Goal: Obtain resource: Download file/media

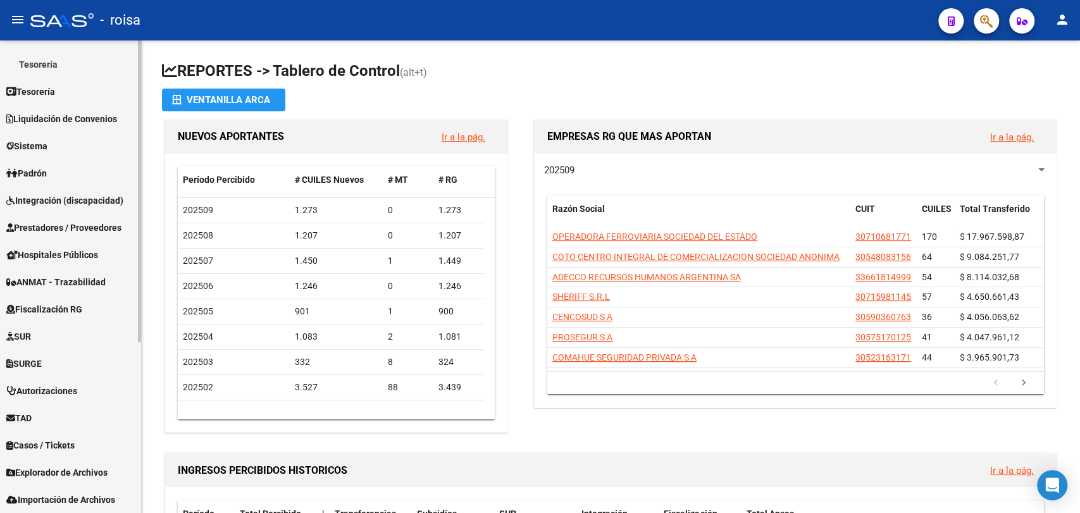
scroll to position [267, 0]
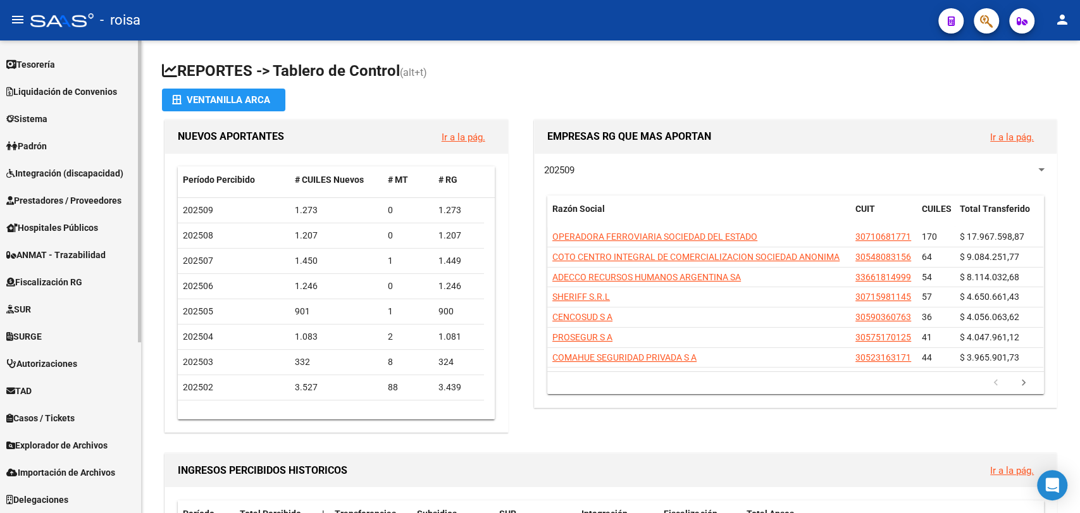
click at [40, 278] on span "Fiscalización RG" at bounding box center [44, 282] width 76 height 14
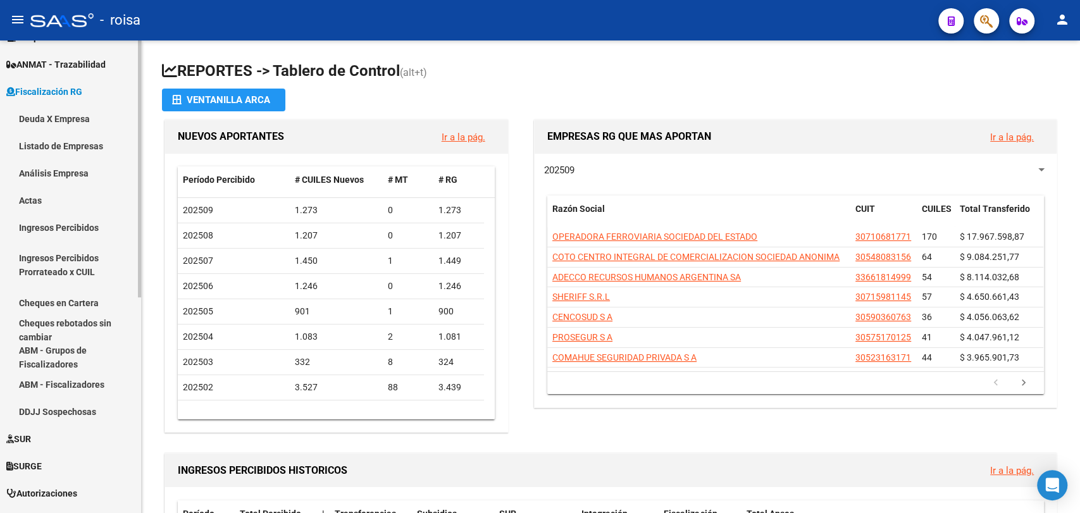
click at [42, 87] on span "Fiscalización RG" at bounding box center [44, 92] width 76 height 14
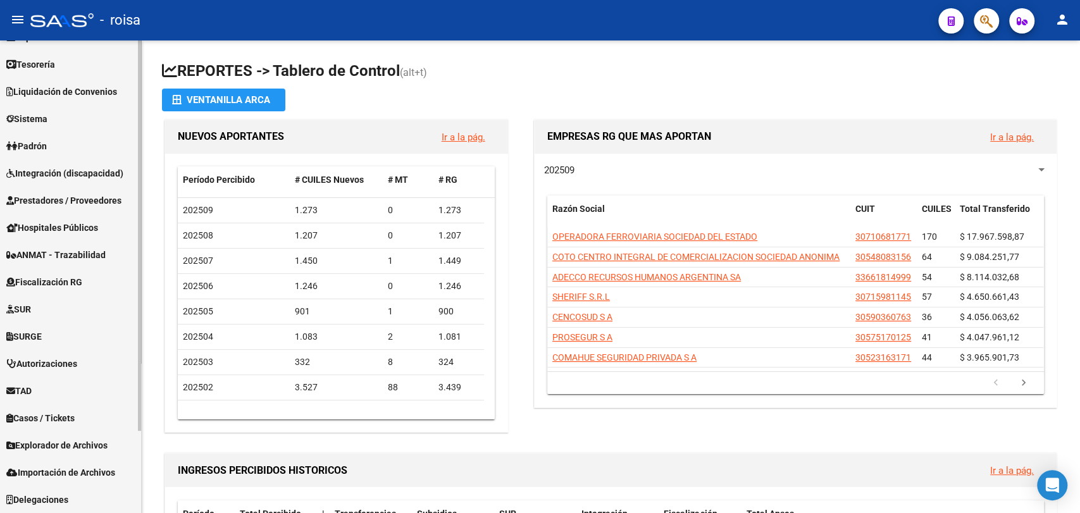
scroll to position [77, 0]
click at [83, 449] on span "Explorador de Archivos" at bounding box center [56, 445] width 101 height 14
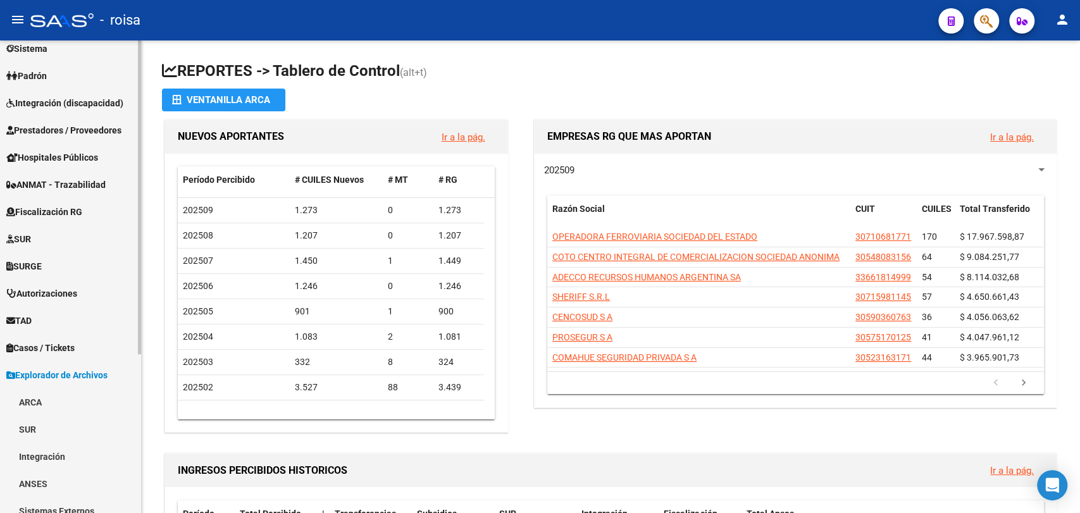
click at [71, 373] on span "Explorador de Archivos" at bounding box center [56, 375] width 101 height 14
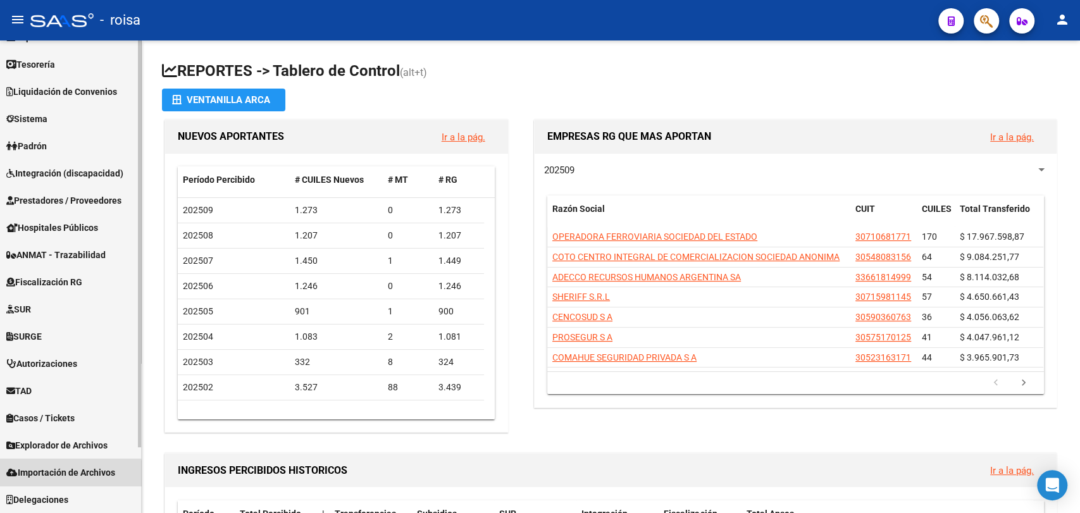
click at [64, 475] on span "Importación de Archivos" at bounding box center [60, 473] width 109 height 14
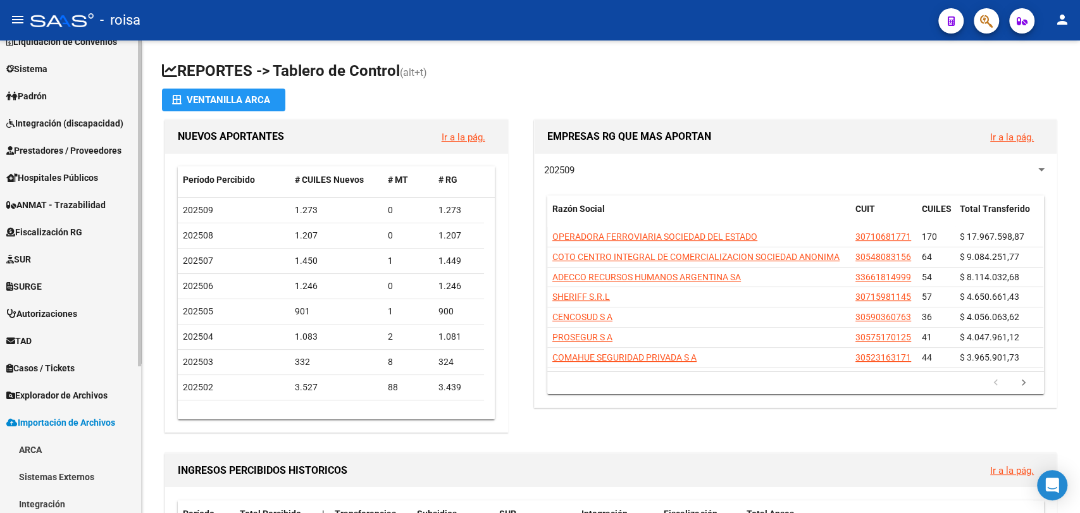
scroll to position [213, 0]
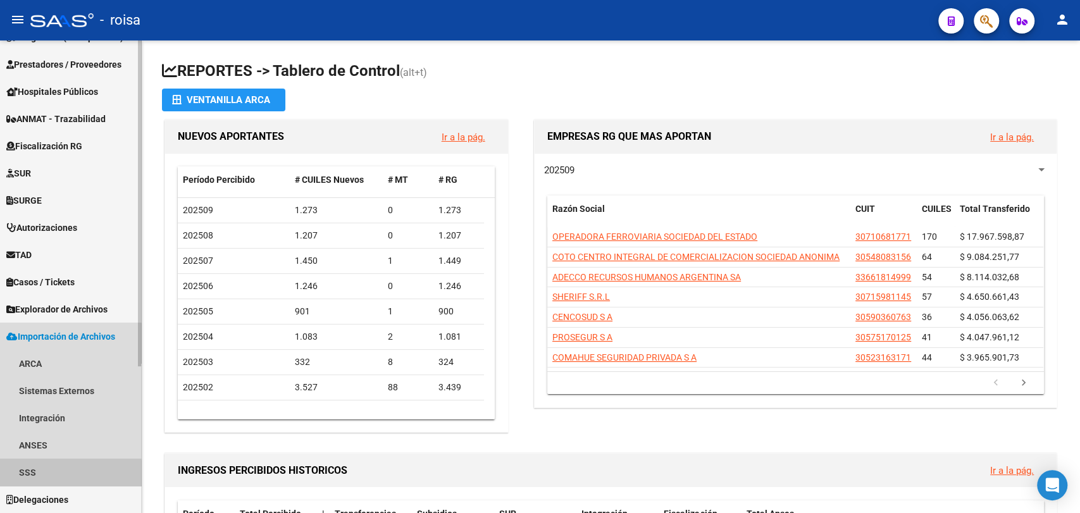
click at [48, 477] on link "SSS" at bounding box center [70, 472] width 141 height 27
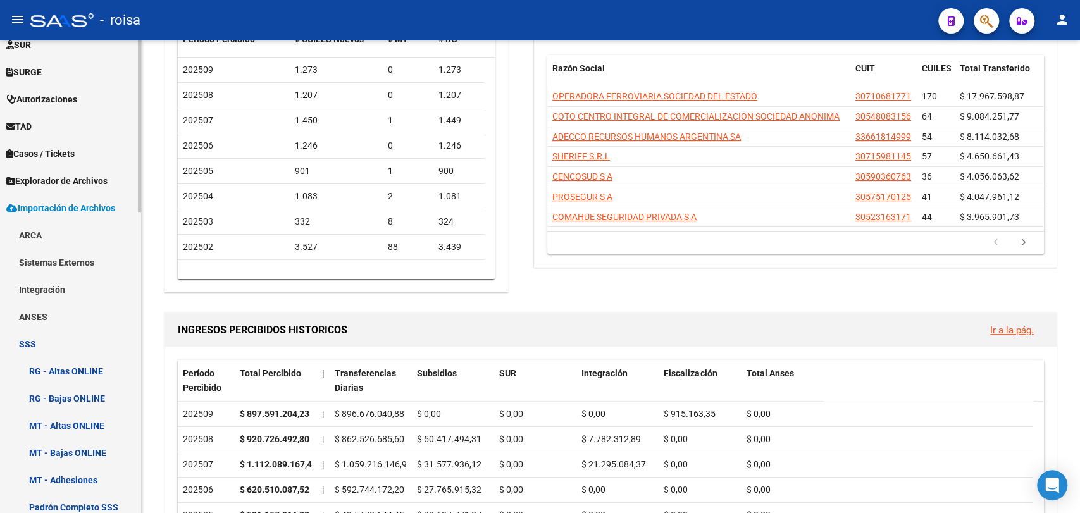
scroll to position [340, 0]
click at [56, 186] on span "Explorador de Archivos" at bounding box center [56, 182] width 101 height 14
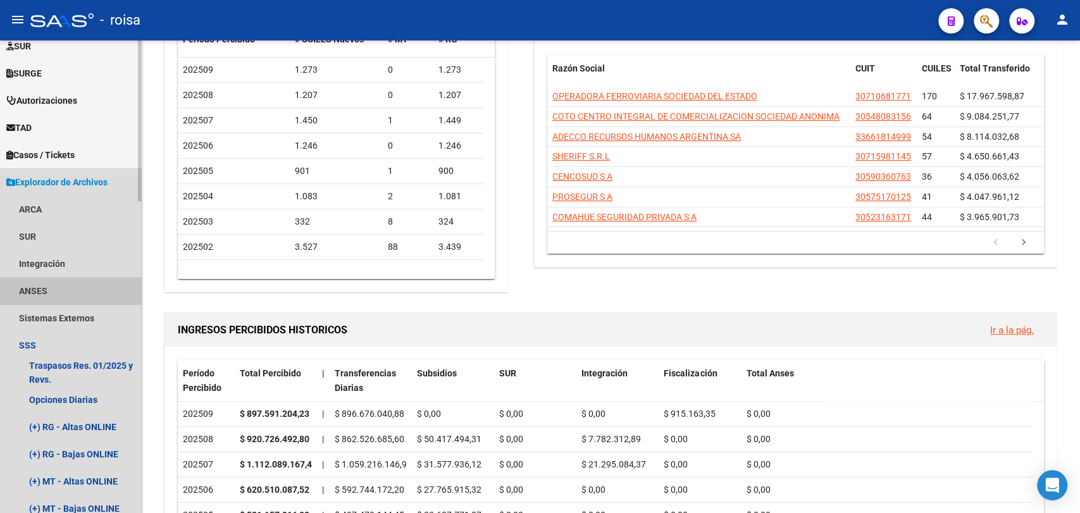
click at [58, 300] on link "ANSES" at bounding box center [70, 290] width 141 height 27
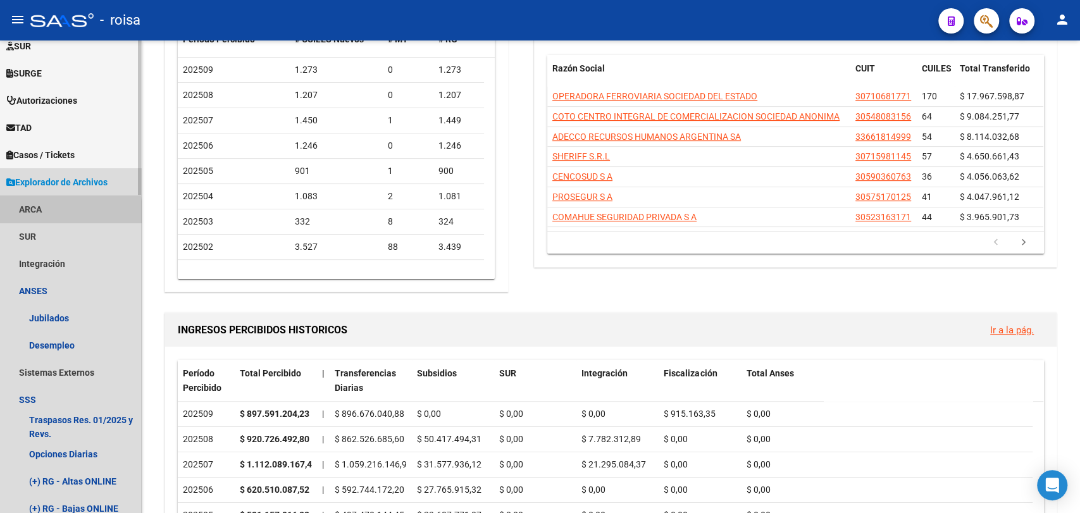
click at [39, 211] on link "ARCA" at bounding box center [70, 209] width 141 height 27
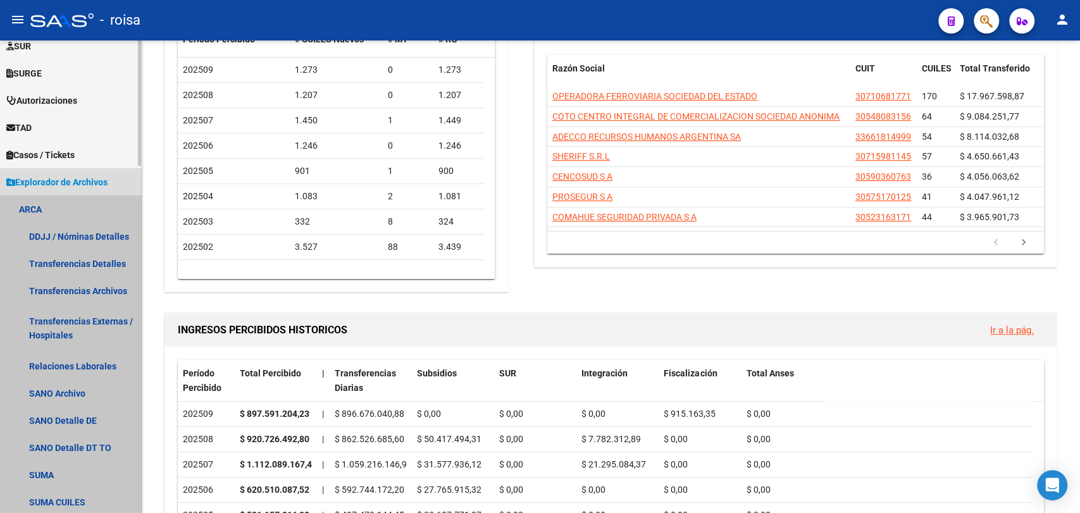
click at [42, 204] on link "ARCA" at bounding box center [70, 209] width 141 height 27
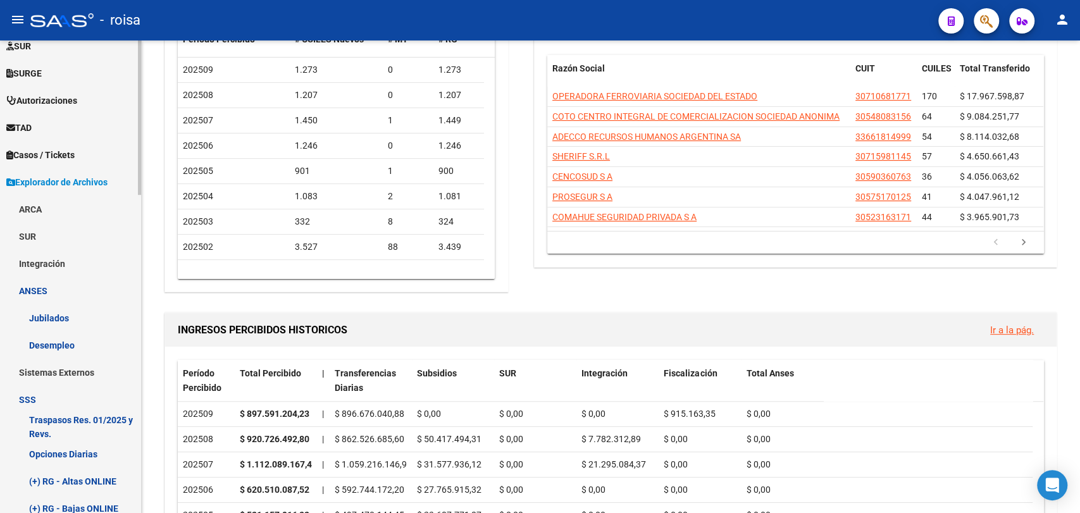
click at [62, 292] on link "ANSES" at bounding box center [70, 290] width 141 height 27
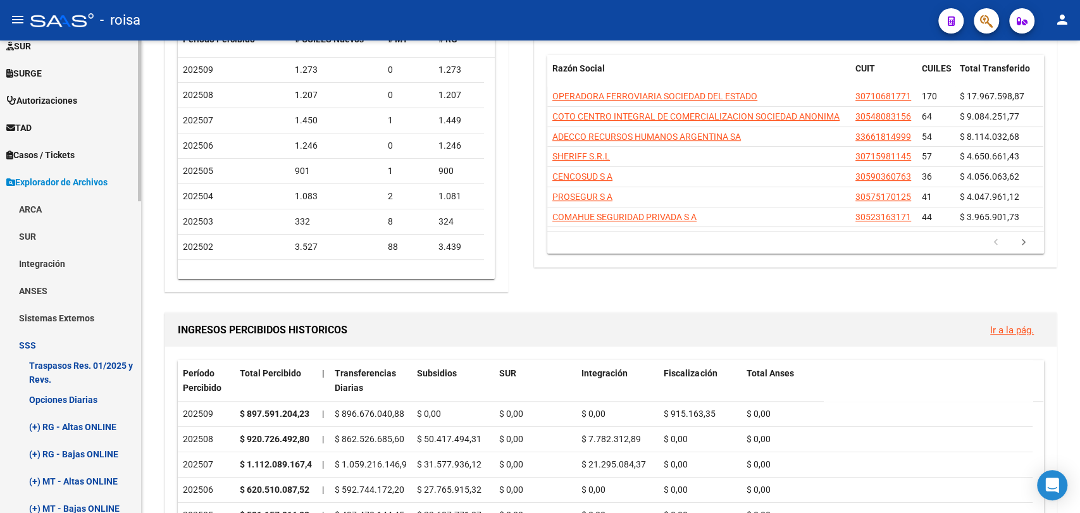
click at [65, 318] on link "Sistemas Externos" at bounding box center [70, 317] width 141 height 27
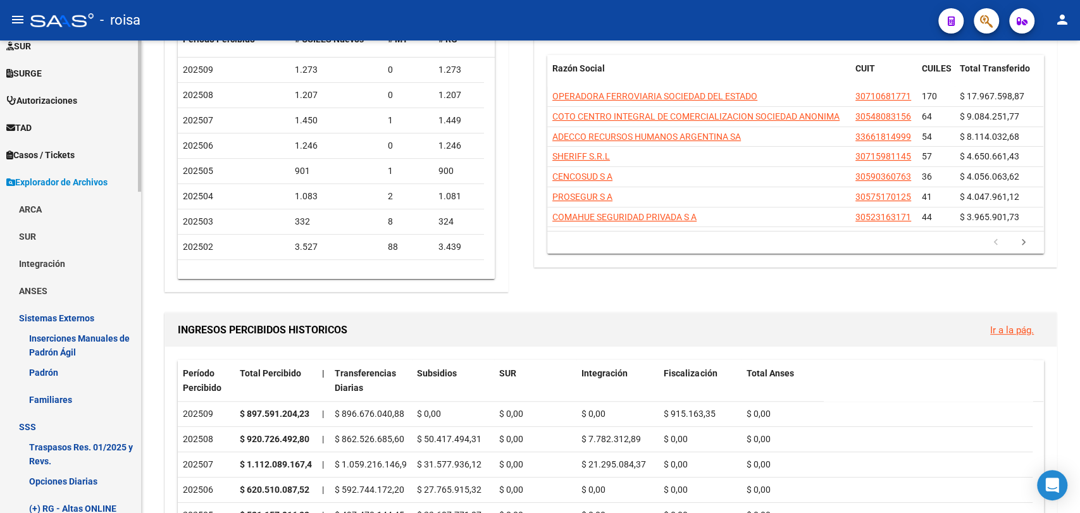
click at [65, 318] on link "Sistemas Externos" at bounding box center [70, 317] width 141 height 27
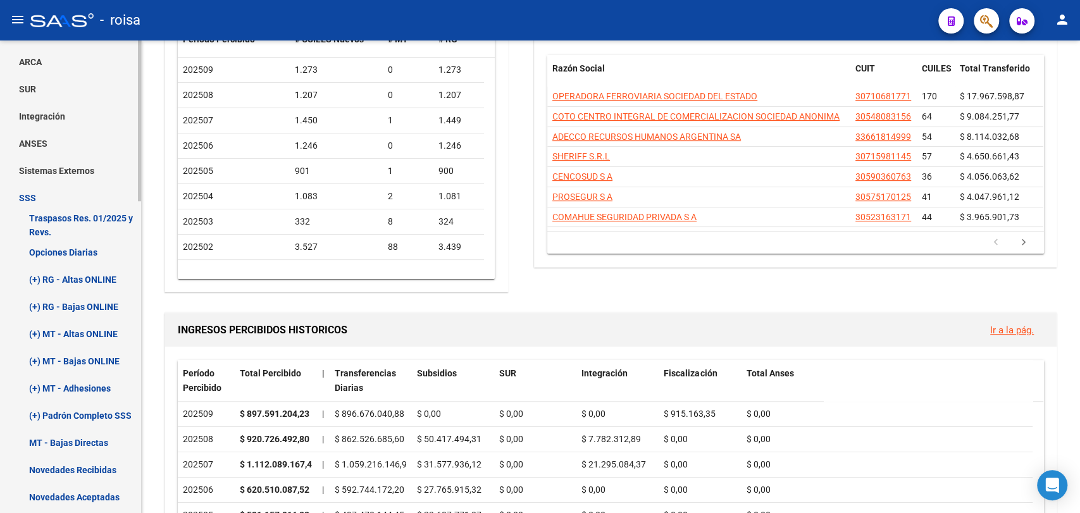
scroll to position [551, 0]
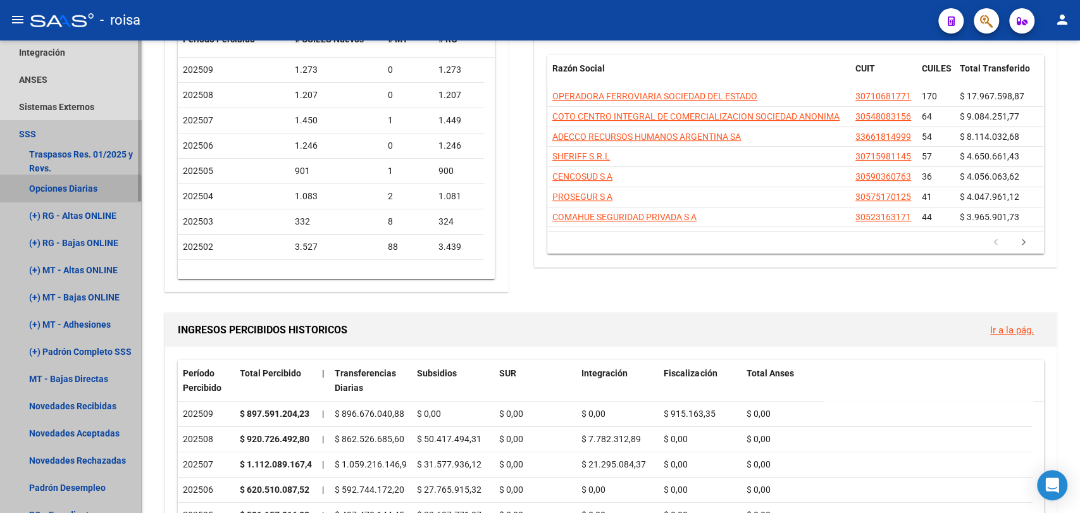
click at [46, 190] on link "Opciones Diarias" at bounding box center [70, 188] width 141 height 27
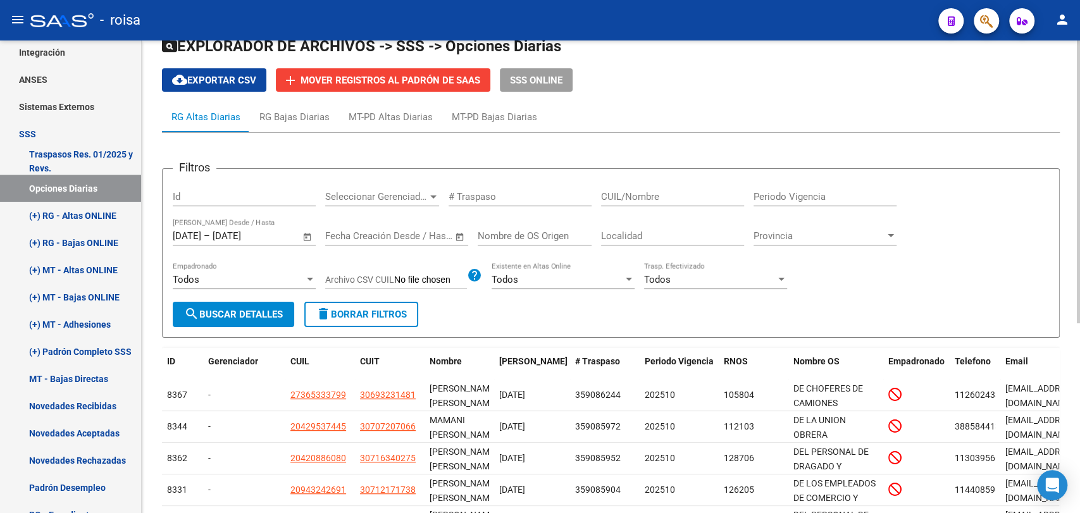
scroll to position [70, 0]
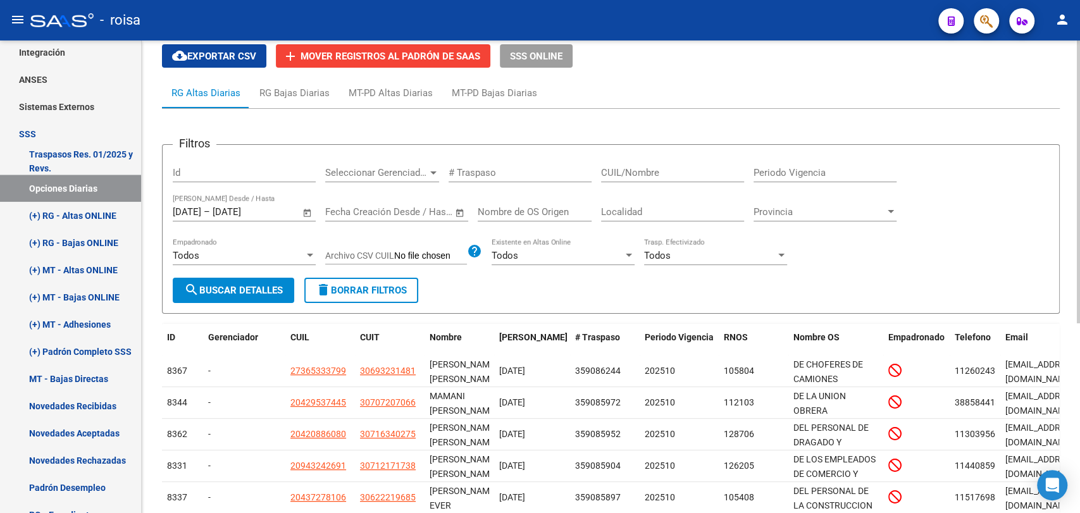
click at [304, 210] on span "Open calendar" at bounding box center [307, 212] width 30 height 30
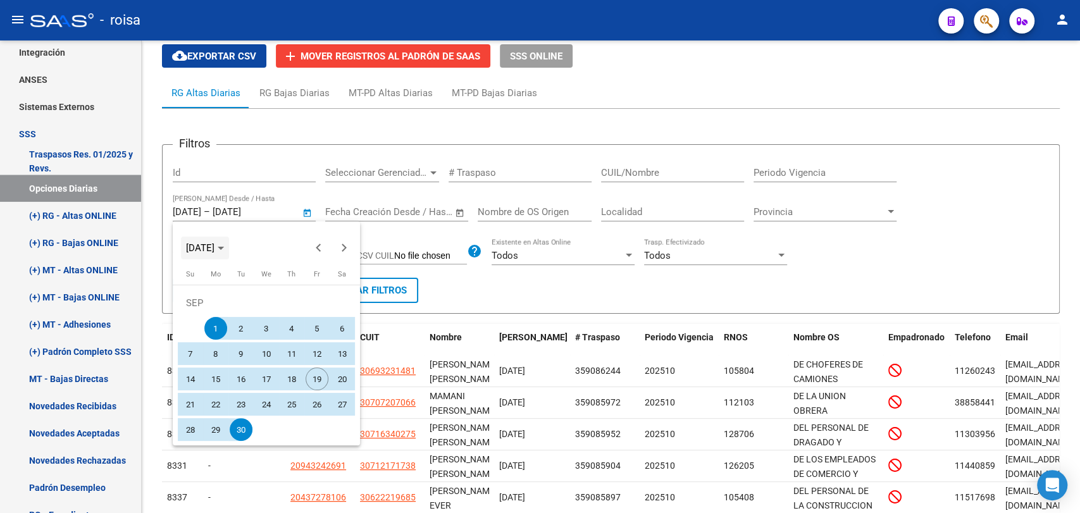
click at [224, 247] on span "[DATE]" at bounding box center [205, 248] width 38 height 9
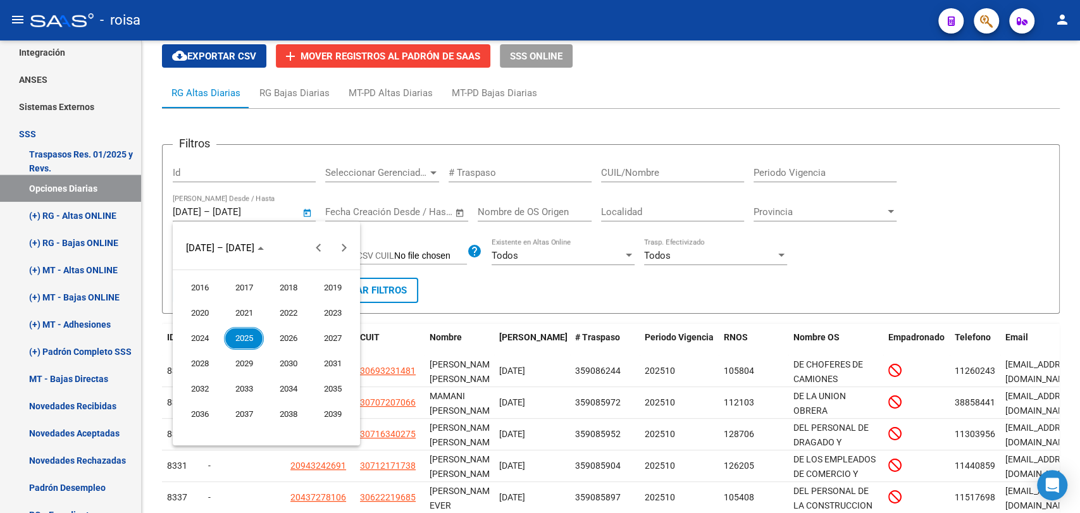
click at [245, 340] on span "2025" at bounding box center [244, 338] width 40 height 23
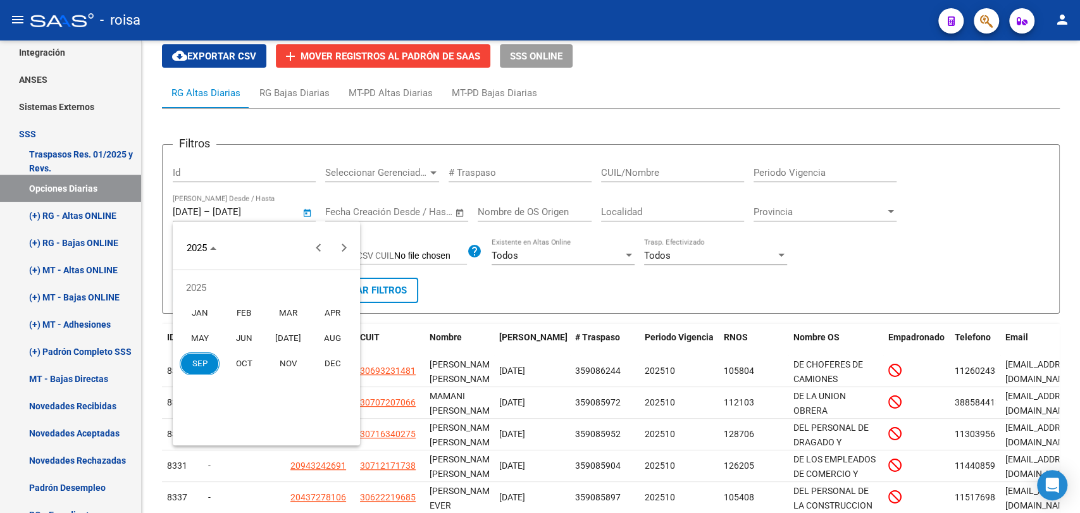
click at [192, 320] on span "JAN" at bounding box center [200, 313] width 40 height 23
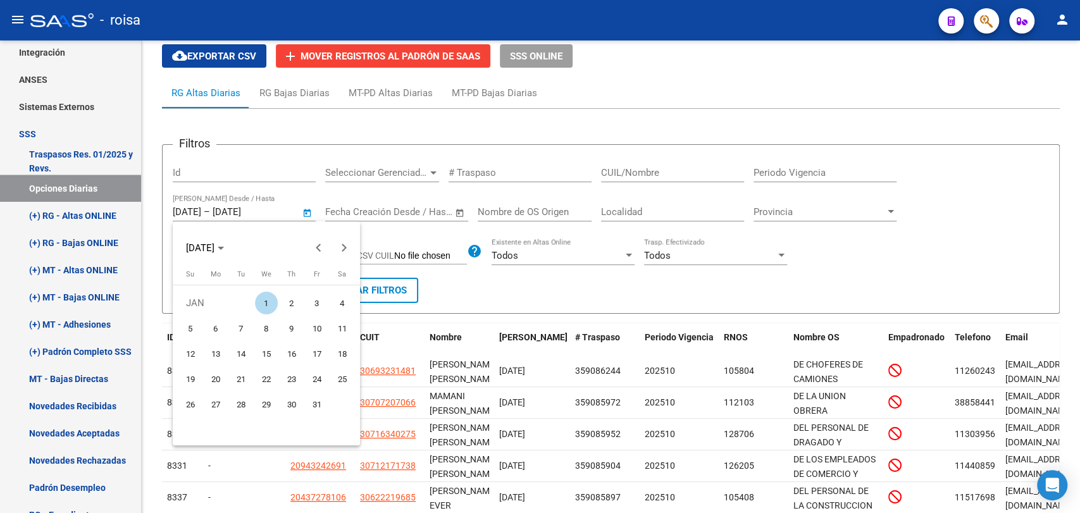
click at [263, 302] on span "1" at bounding box center [266, 303] width 23 height 23
type input "[DATE]"
click at [218, 239] on span "Choose month and year" at bounding box center [205, 248] width 48 height 30
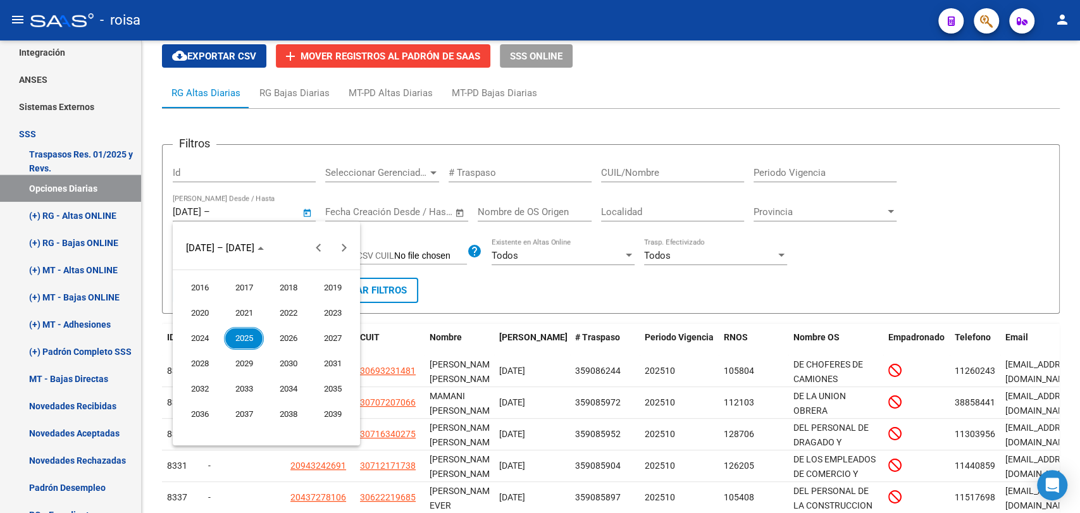
click at [254, 340] on span "2025" at bounding box center [244, 338] width 40 height 23
click at [328, 368] on span "DEC" at bounding box center [333, 363] width 40 height 23
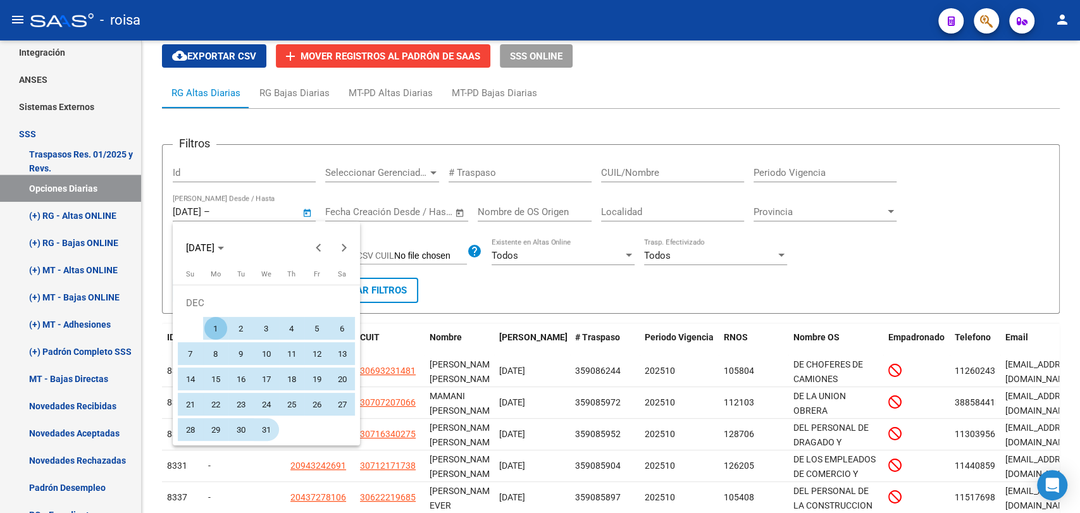
click at [266, 430] on span "31" at bounding box center [266, 429] width 23 height 23
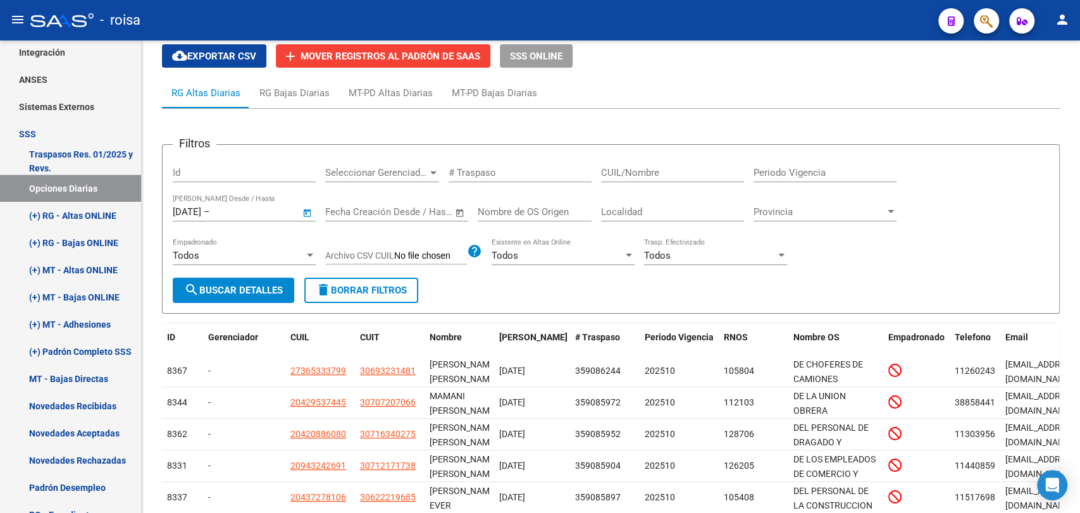
type input "31/12/2025"
click at [237, 289] on span "search Buscar Detalles" at bounding box center [233, 290] width 99 height 11
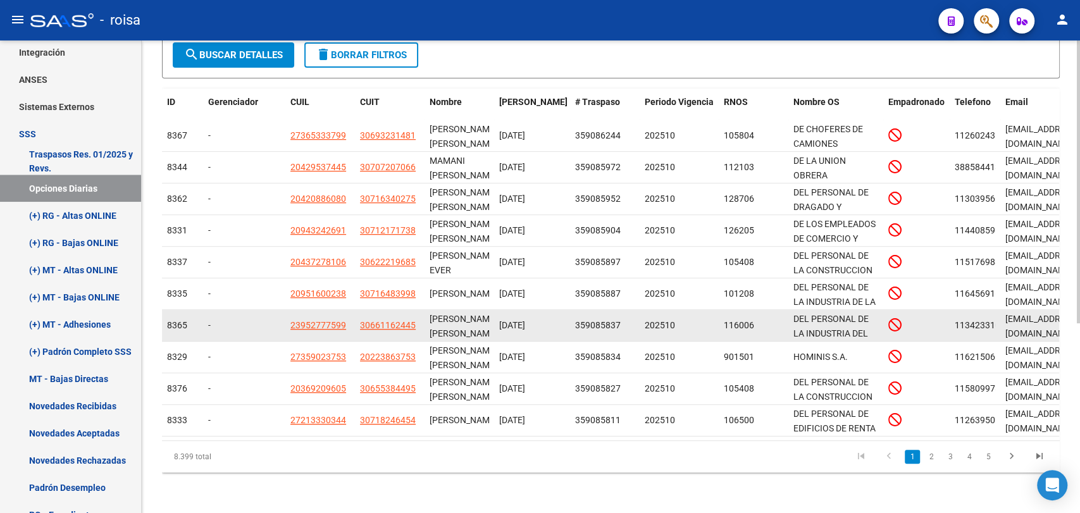
scroll to position [35, 0]
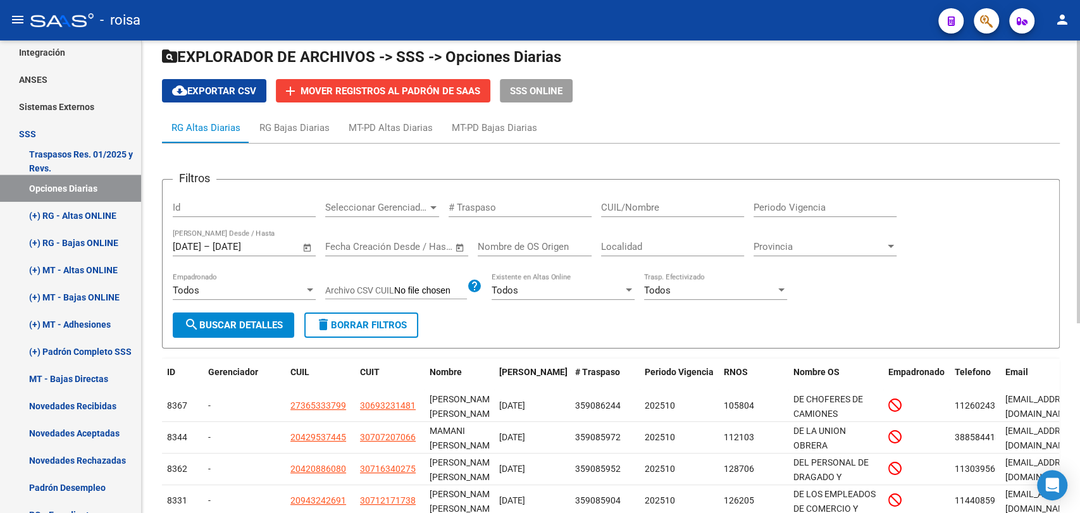
click at [240, 85] on span "cloud_download Exportar CSV" at bounding box center [214, 90] width 84 height 11
click at [175, 96] on mat-icon "cloud_download" at bounding box center [179, 90] width 15 height 15
click at [210, 77] on app-list-header "EXPLORADOR DE ARCHIVOS -> SSS -> Opciones Diarias cloud_download Exportar CSV a…" at bounding box center [611, 75] width 898 height 56
click at [210, 90] on span "cloud_download Exportar CSV" at bounding box center [214, 90] width 84 height 11
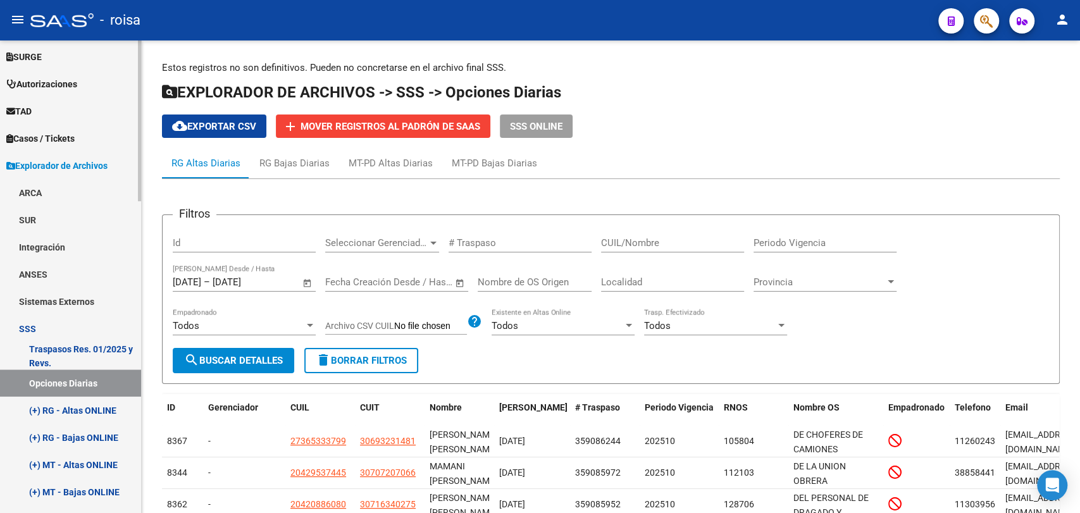
scroll to position [340, 0]
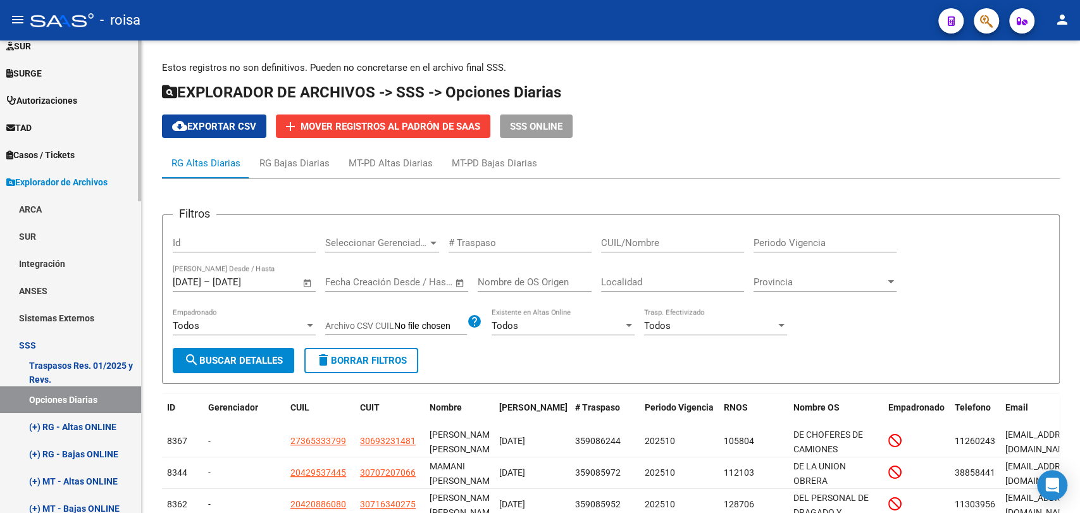
click at [95, 180] on span "Explorador de Archivos" at bounding box center [56, 182] width 101 height 14
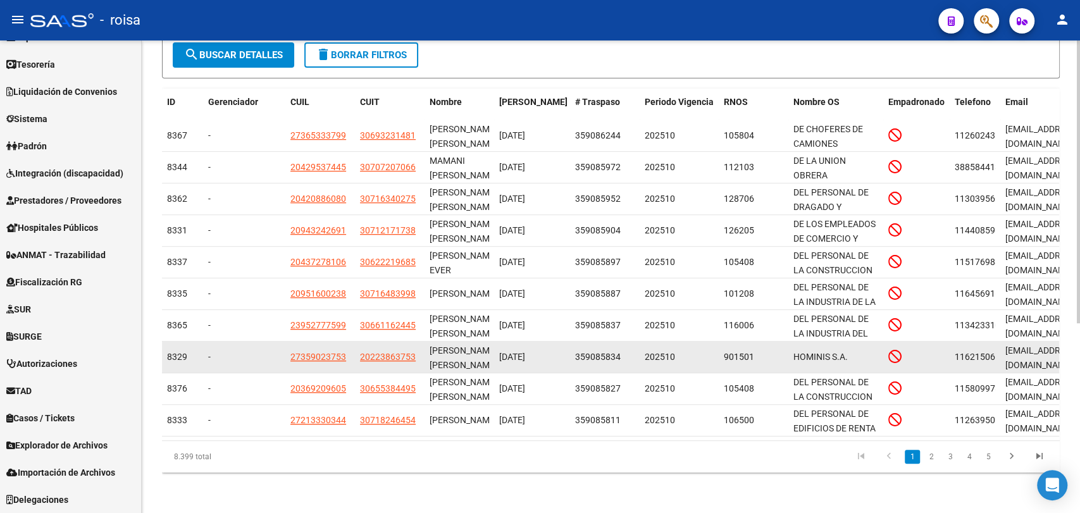
scroll to position [0, 0]
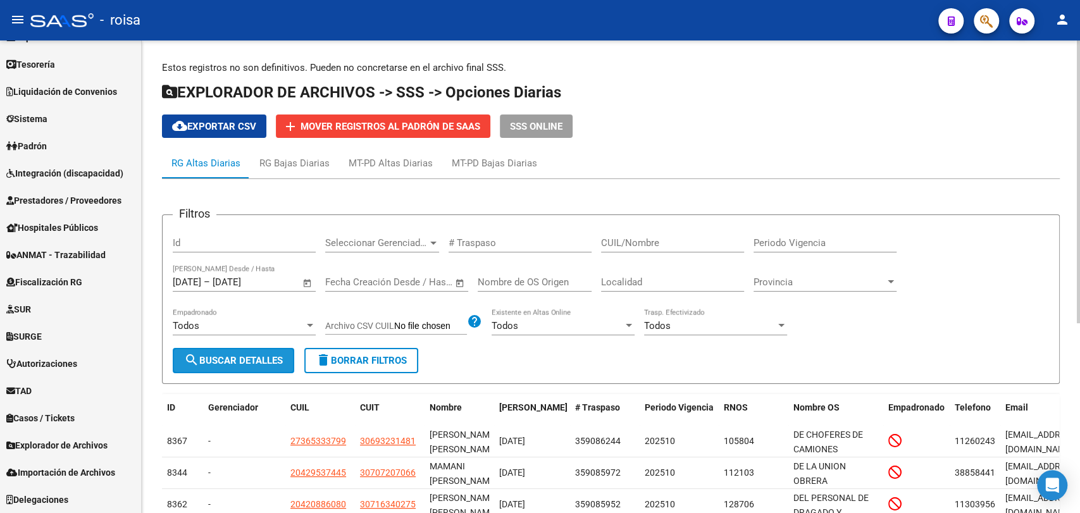
click at [239, 357] on span "search Buscar Detalles" at bounding box center [233, 360] width 99 height 11
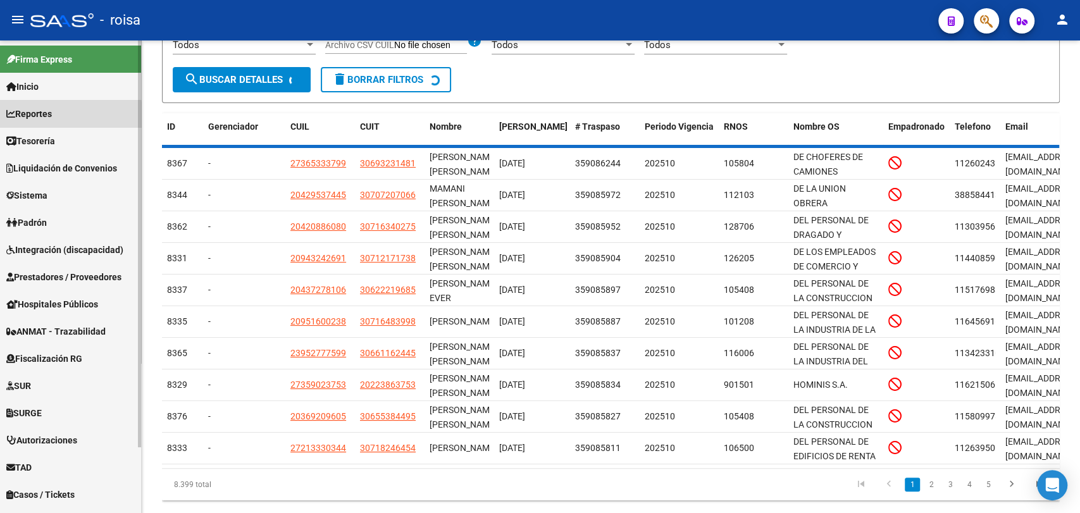
click at [46, 118] on span "Reportes" at bounding box center [29, 114] width 46 height 14
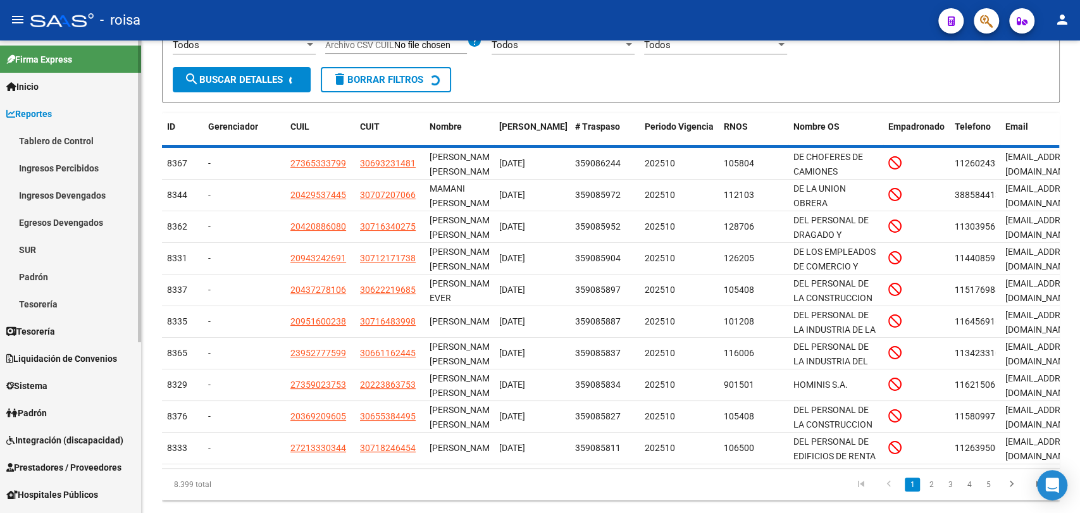
click at [52, 118] on span "Reportes" at bounding box center [29, 114] width 46 height 14
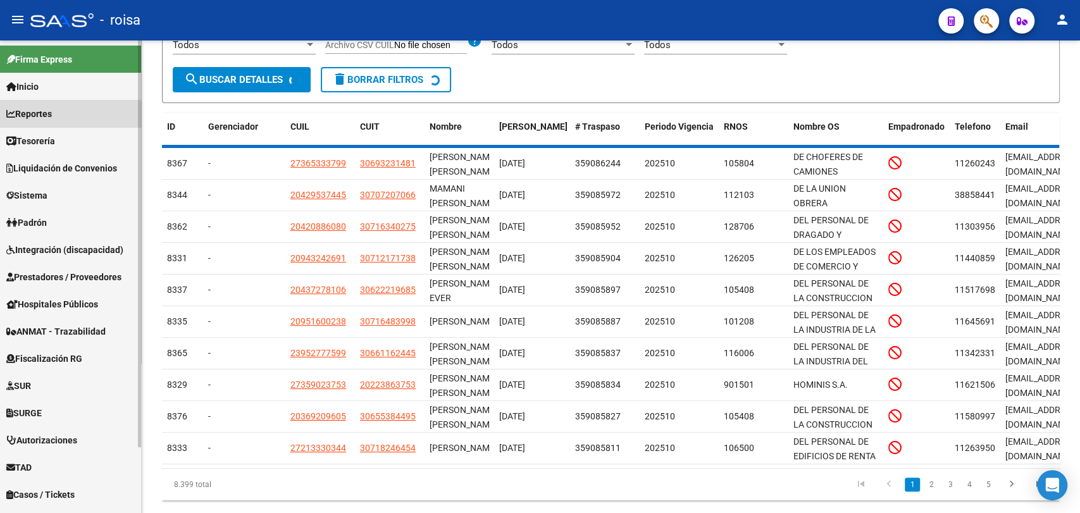
drag, startPoint x: 40, startPoint y: 125, endPoint x: 39, endPoint y: 118, distance: 7.8
click at [40, 125] on link "Reportes" at bounding box center [70, 113] width 141 height 27
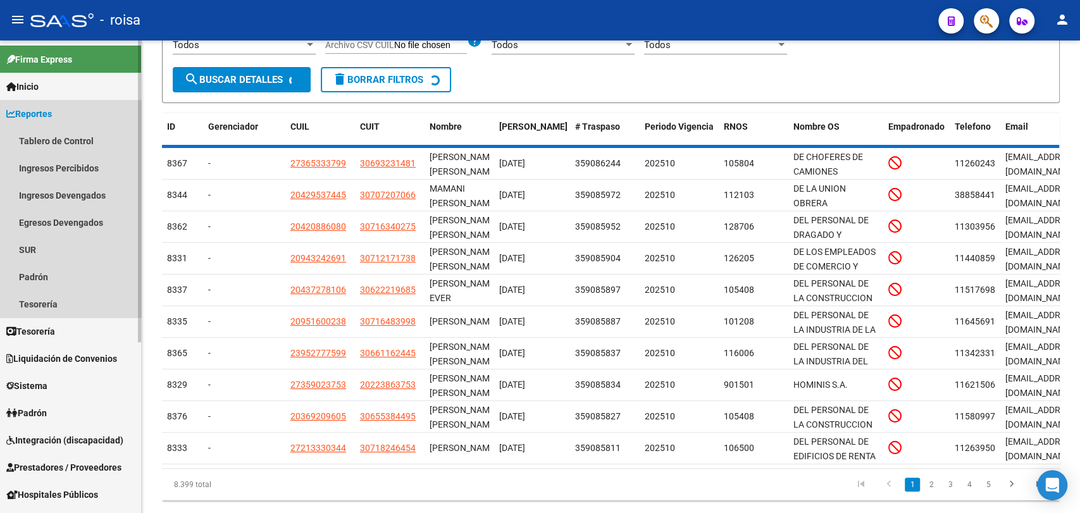
click at [43, 121] on link "Reportes" at bounding box center [70, 113] width 141 height 27
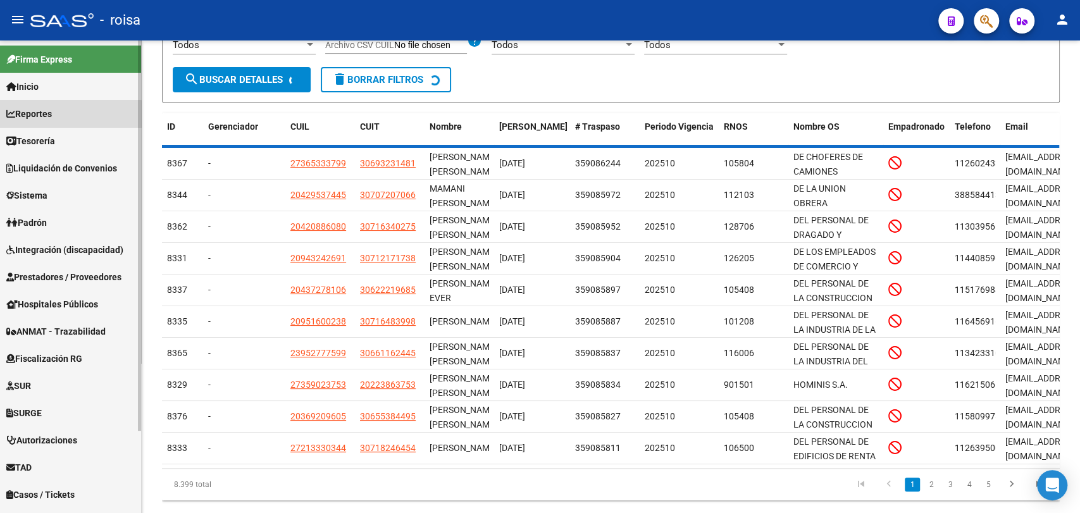
click at [49, 137] on mat-nav-list "Firma Express Inicio Calendario SSS Instructivos Contacto OS Reportes Tablero d…" at bounding box center [70, 314] width 141 height 549
click at [49, 139] on span "Tesorería" at bounding box center [30, 141] width 49 height 14
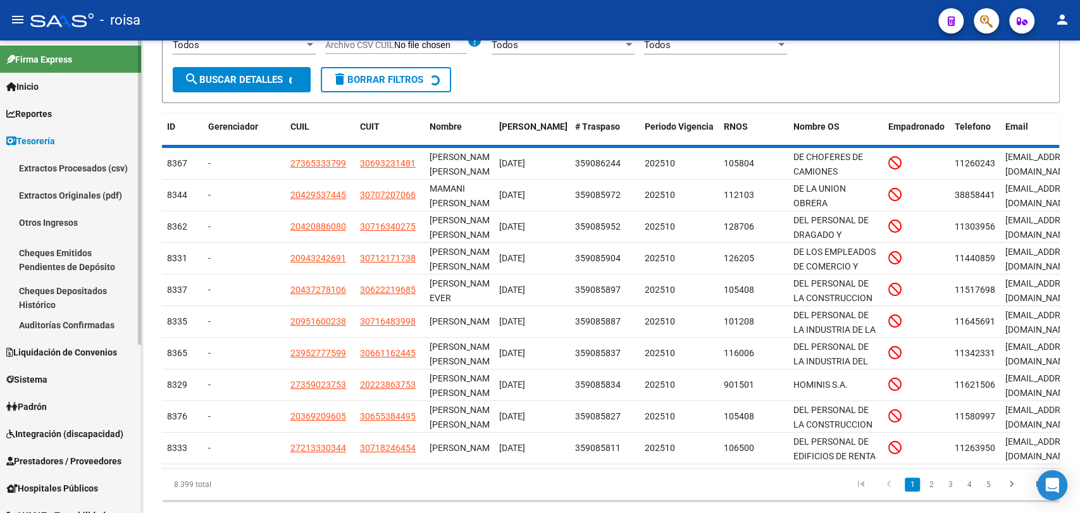
click at [59, 163] on link "Extractos Procesados (csv)" at bounding box center [70, 167] width 141 height 27
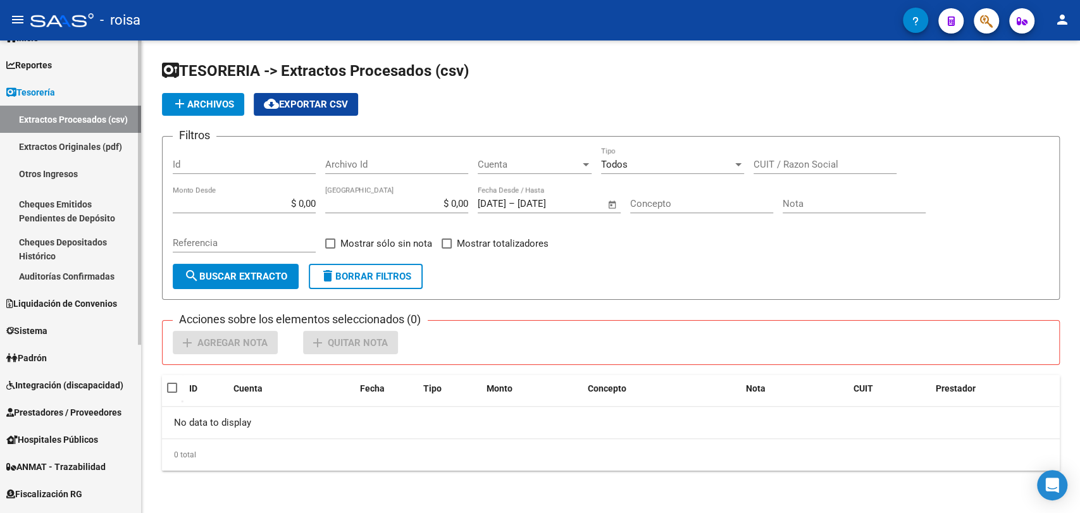
scroll to position [70, 0]
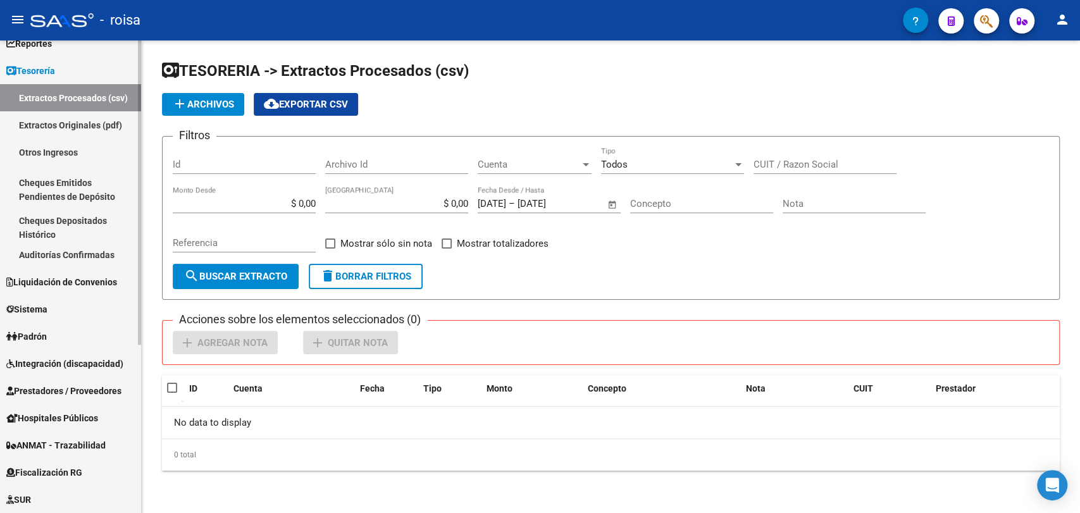
click at [61, 340] on link "Padrón" at bounding box center [70, 336] width 141 height 27
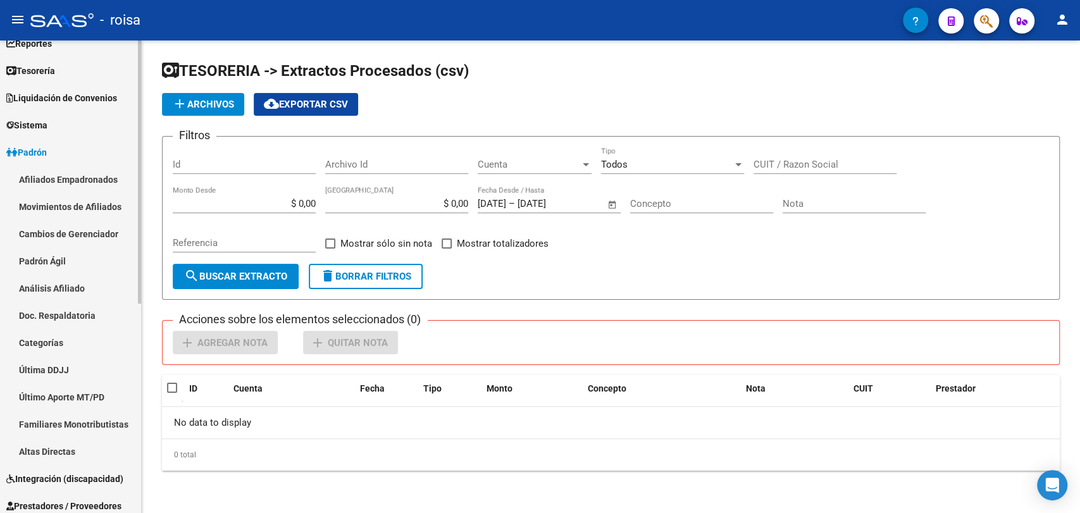
click at [48, 171] on link "Afiliados Empadronados" at bounding box center [70, 179] width 141 height 27
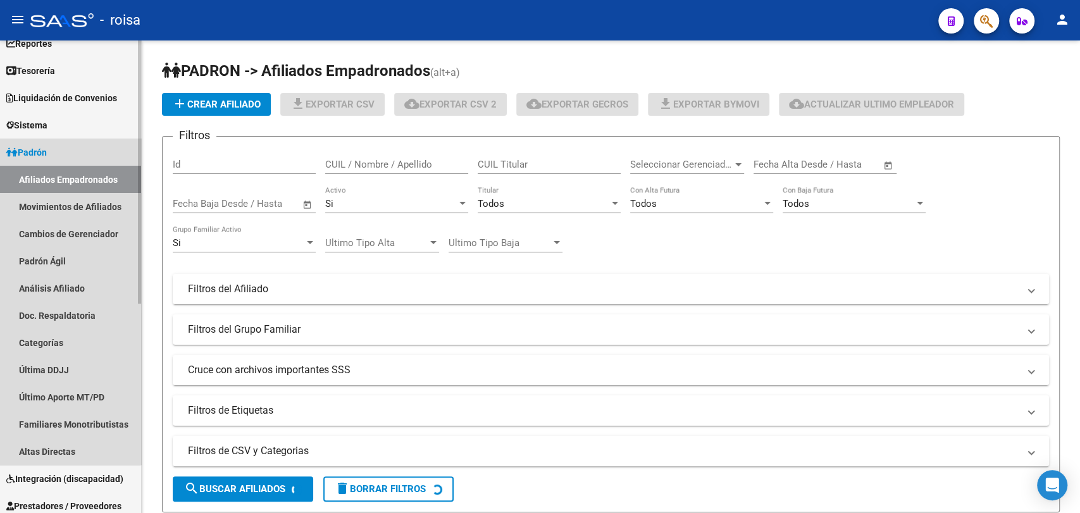
click at [62, 152] on link "Padrón" at bounding box center [70, 152] width 141 height 27
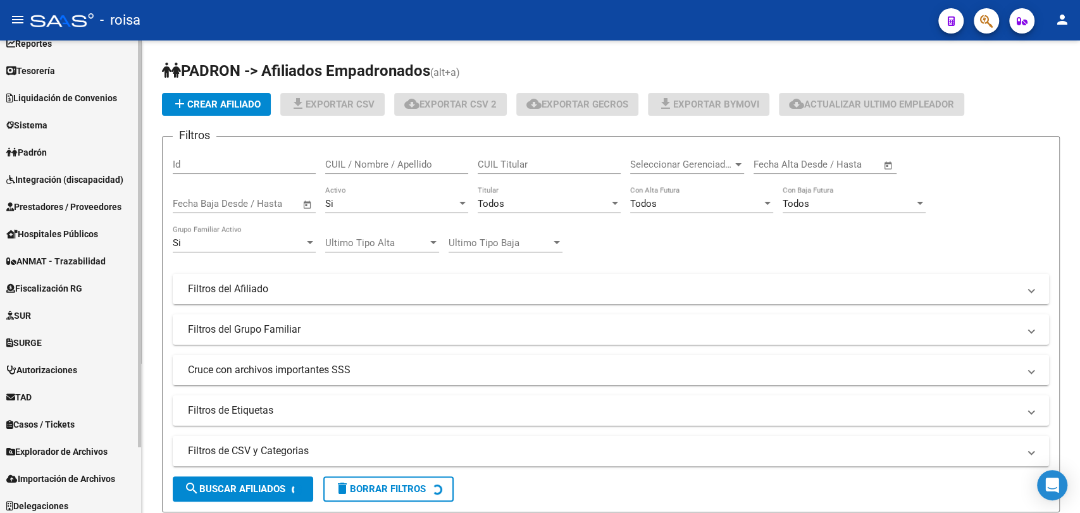
click at [70, 320] on link "SUR" at bounding box center [70, 315] width 141 height 27
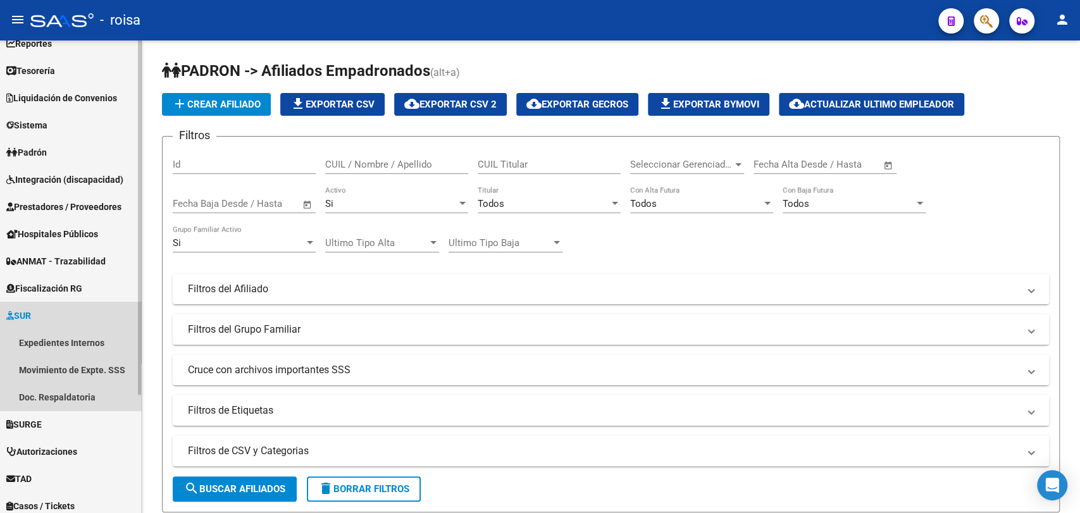
click at [24, 320] on span "SUR" at bounding box center [18, 316] width 25 height 14
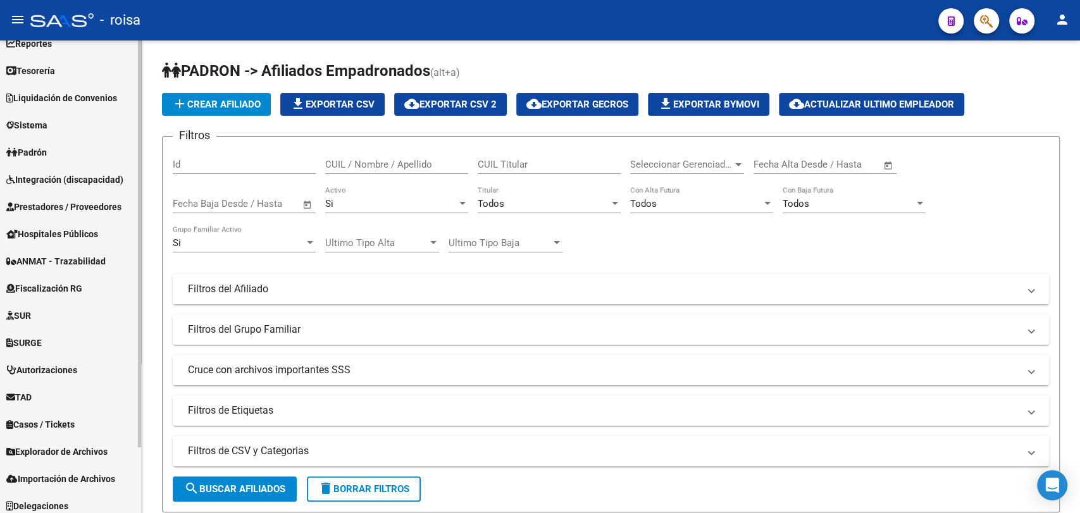
scroll to position [77, 0]
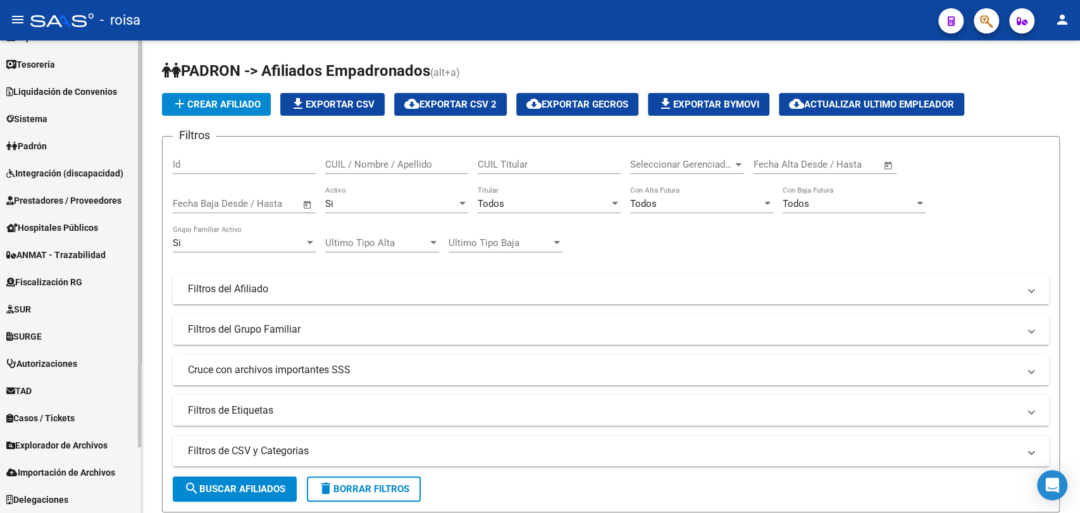
click at [62, 391] on link "TAD" at bounding box center [70, 390] width 141 height 27
click at [59, 412] on span "Casos / Tickets" at bounding box center [40, 418] width 68 height 14
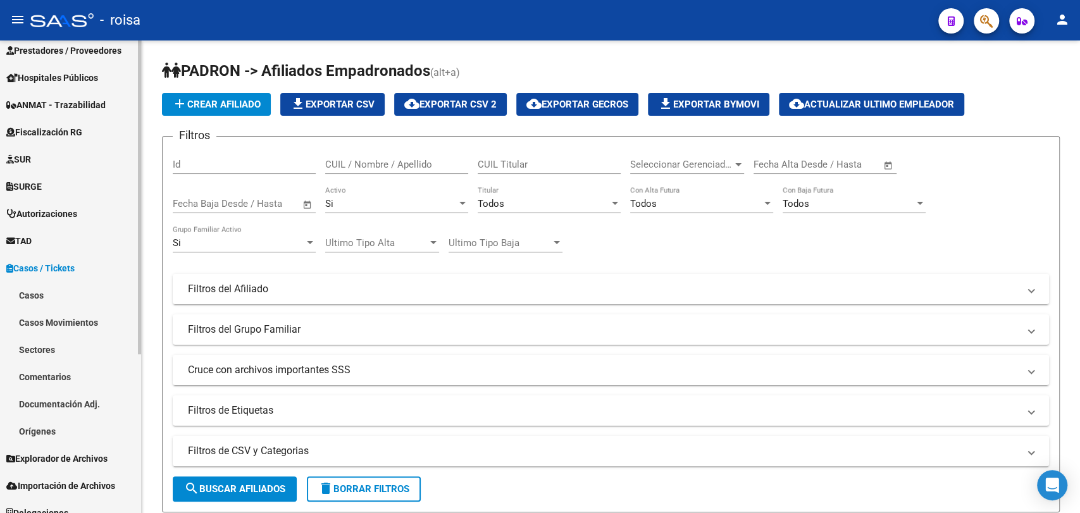
scroll to position [240, 0]
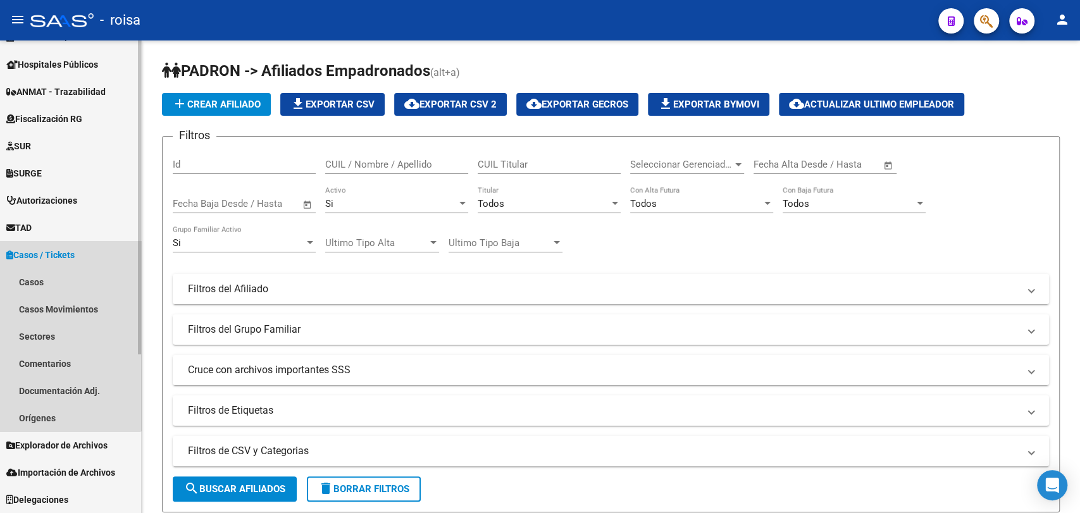
click at [40, 252] on span "Casos / Tickets" at bounding box center [40, 255] width 68 height 14
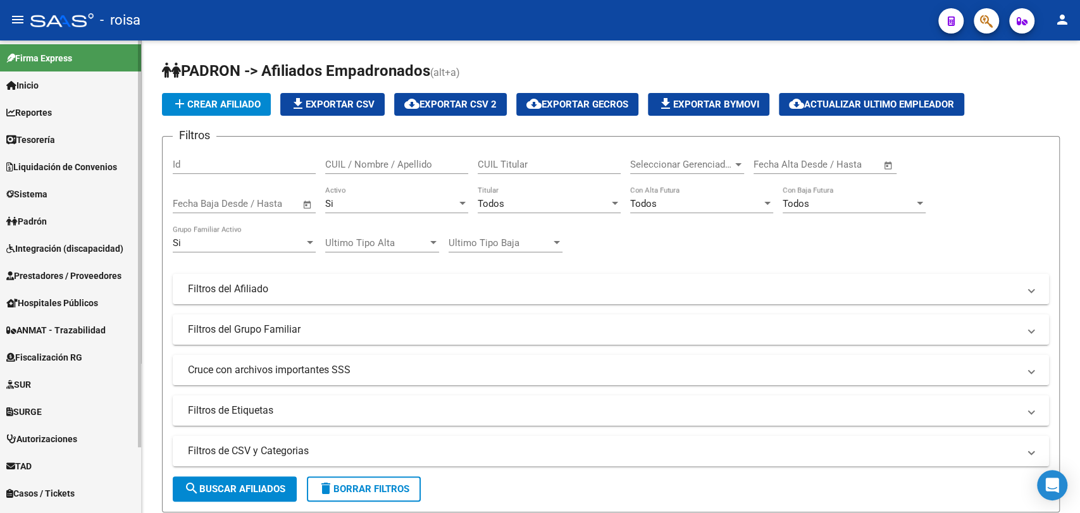
scroll to position [0, 0]
click at [25, 82] on span "Inicio" at bounding box center [22, 87] width 32 height 14
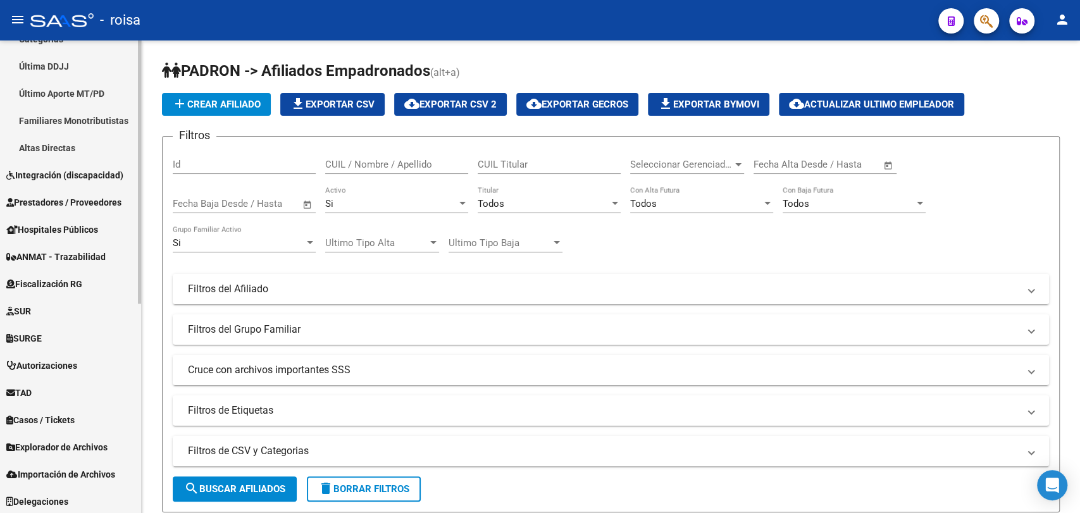
scroll to position [376, 0]
click at [82, 440] on span "Explorador de Archivos" at bounding box center [56, 445] width 101 height 14
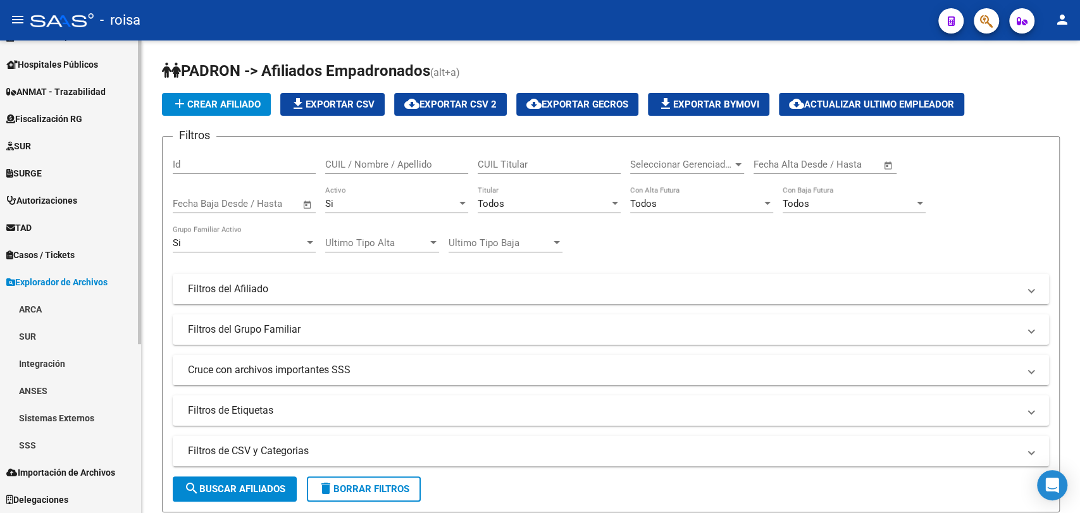
scroll to position [240, 0]
click at [46, 444] on link "SSS" at bounding box center [70, 444] width 141 height 27
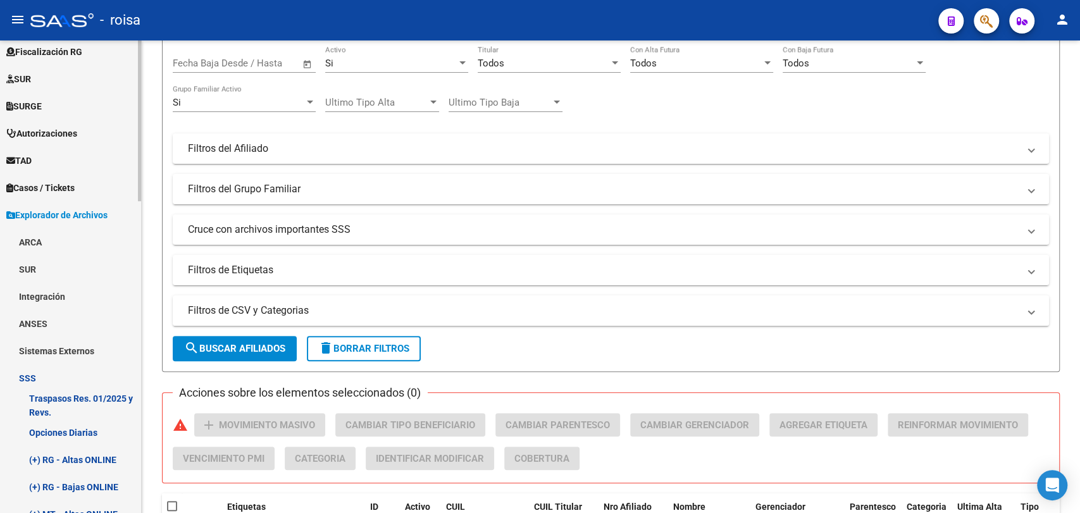
scroll to position [380, 0]
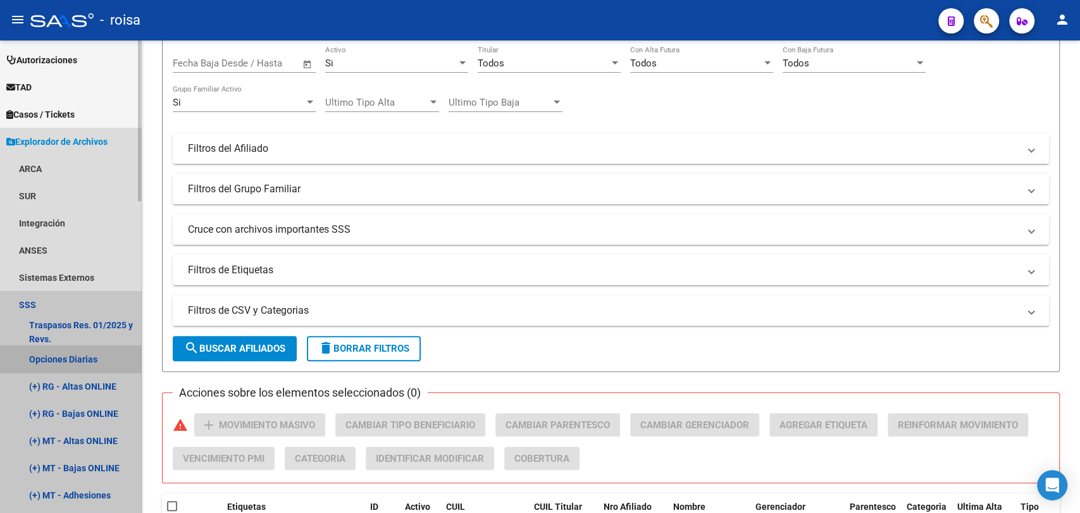
click at [63, 349] on link "Opciones Diarias" at bounding box center [70, 358] width 141 height 27
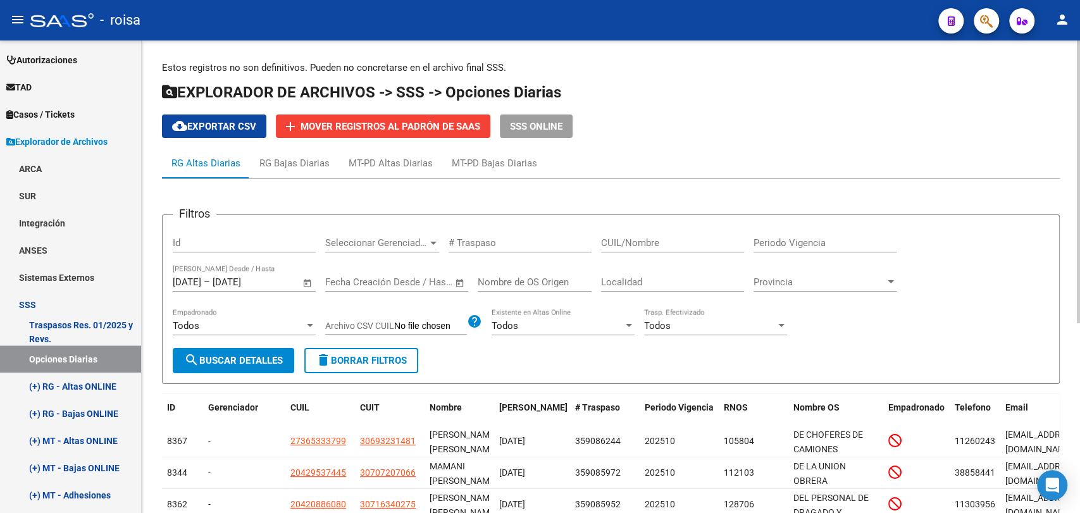
click at [302, 285] on span "Open calendar" at bounding box center [307, 283] width 30 height 30
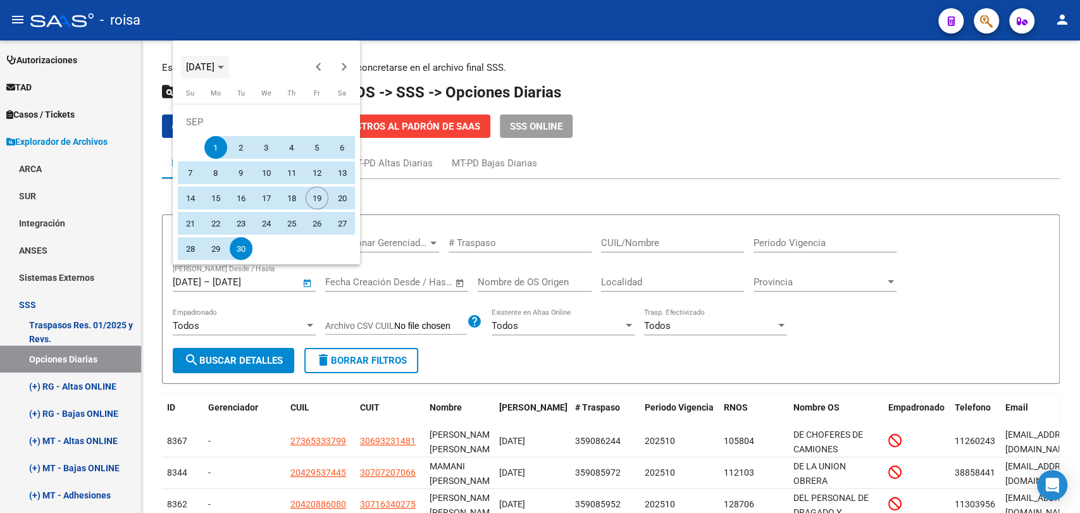
click at [208, 70] on span "[DATE]" at bounding box center [200, 66] width 28 height 11
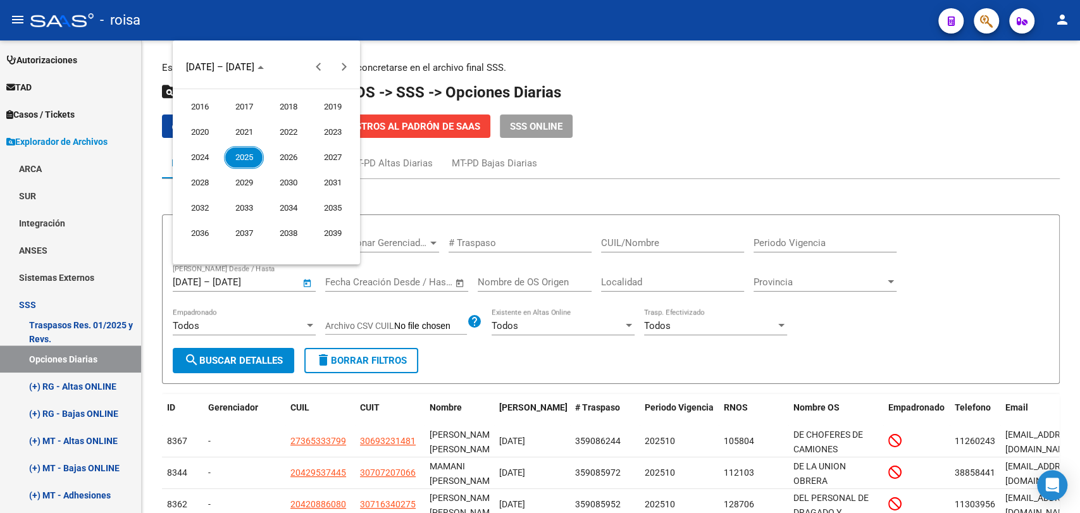
click at [236, 168] on span "2025" at bounding box center [244, 157] width 40 height 23
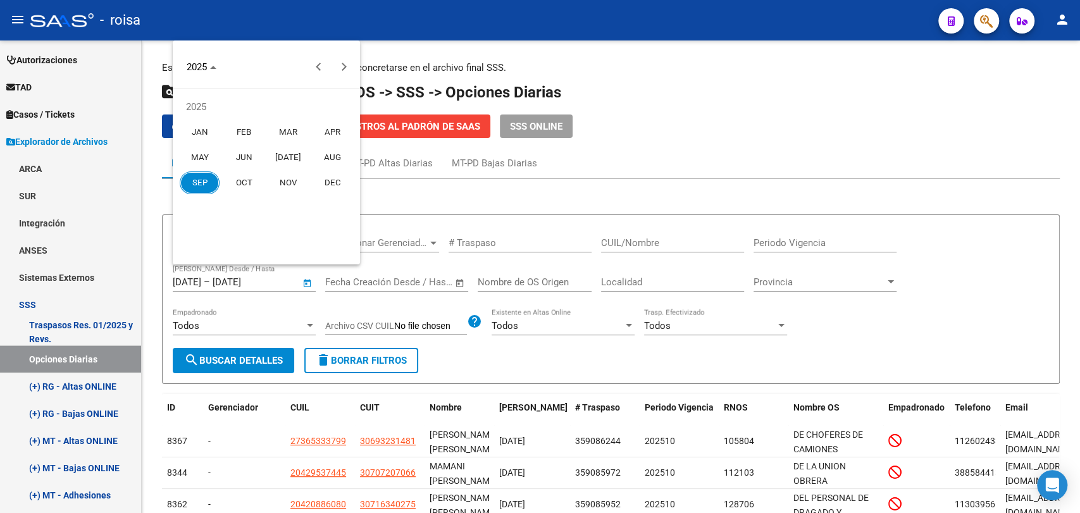
click at [187, 130] on span "JAN" at bounding box center [200, 132] width 40 height 23
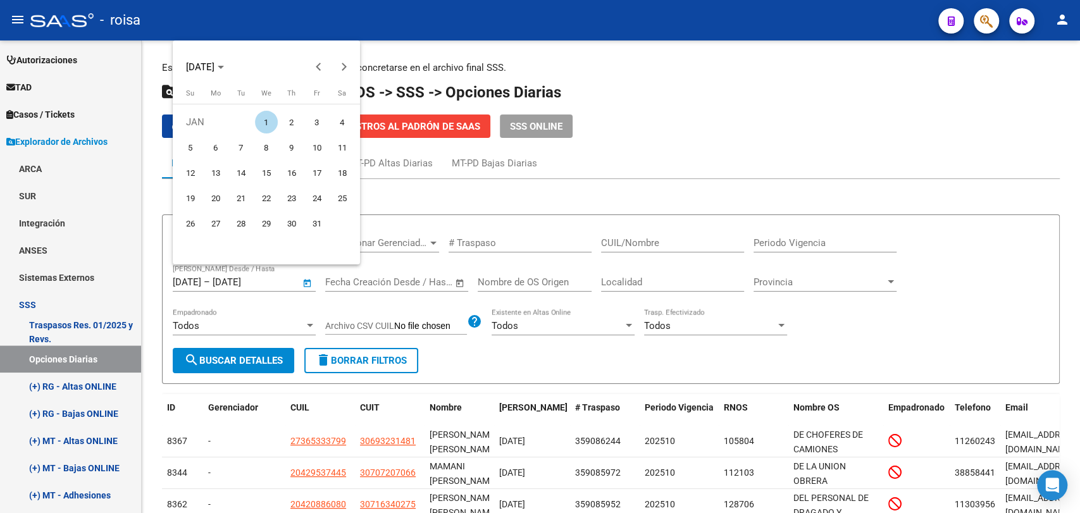
click at [266, 121] on span "1" at bounding box center [266, 122] width 23 height 23
type input "[DATE]"
click at [208, 64] on span "[DATE]" at bounding box center [200, 66] width 28 height 11
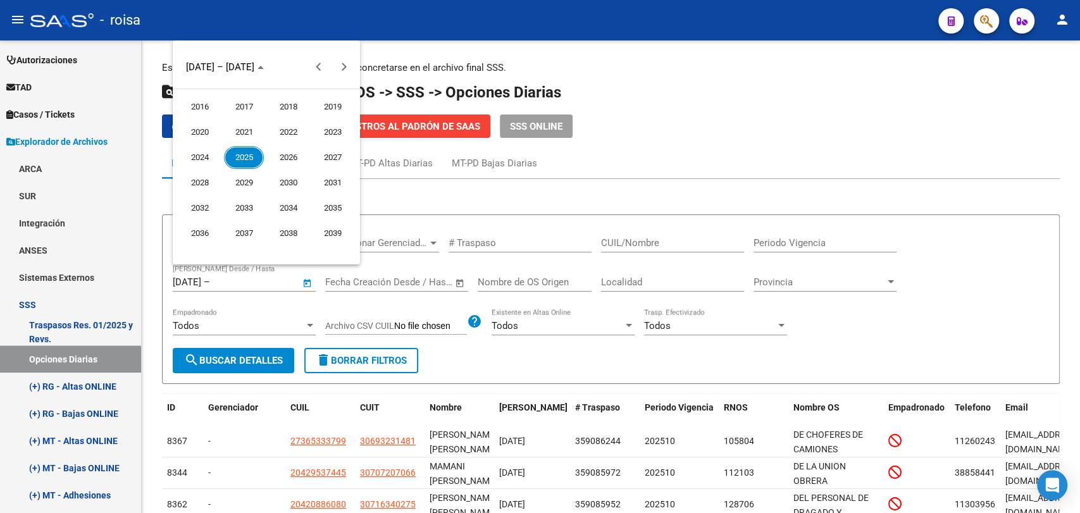
click at [257, 156] on span "2025" at bounding box center [244, 157] width 40 height 23
click at [212, 183] on span "SEP" at bounding box center [200, 182] width 40 height 23
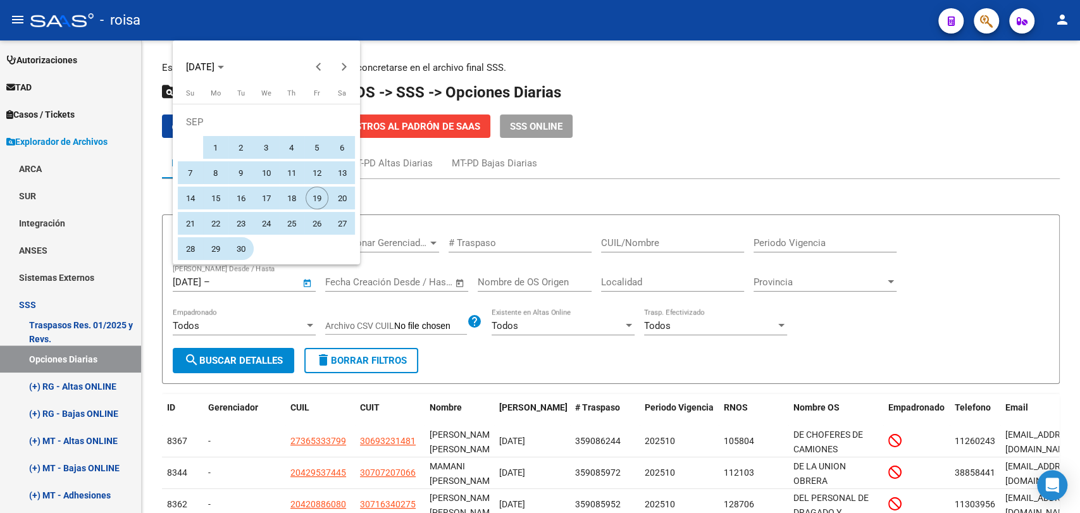
click at [244, 247] on span "30" at bounding box center [241, 248] width 23 height 23
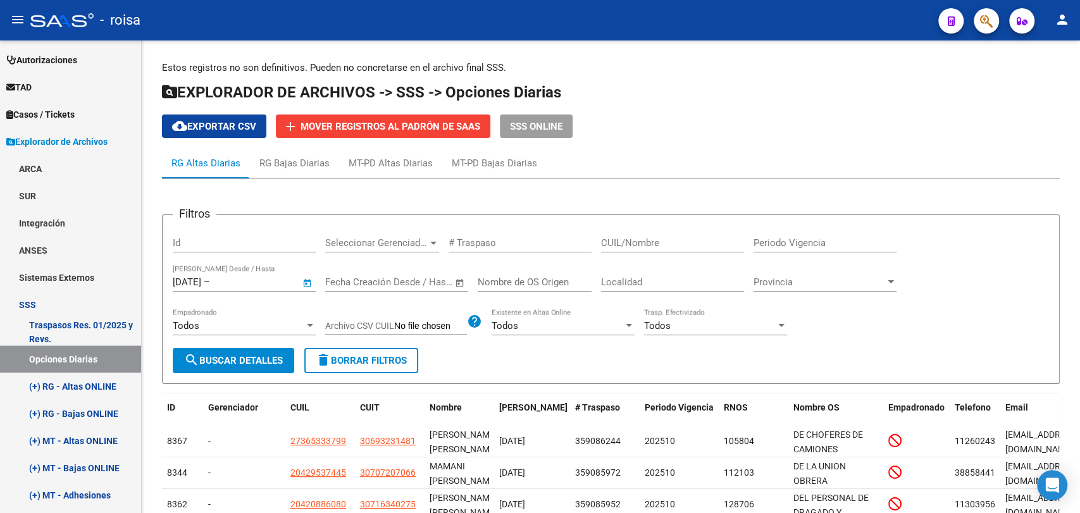
type input "[DATE]"
click at [253, 362] on span "search Buscar Detalles" at bounding box center [233, 360] width 99 height 11
click at [204, 127] on span "cloud_download Exportar CSV" at bounding box center [214, 126] width 84 height 11
click at [221, 127] on span "cloud_download Exportar CSV" at bounding box center [214, 126] width 84 height 11
